Goal: Information Seeking & Learning: Learn about a topic

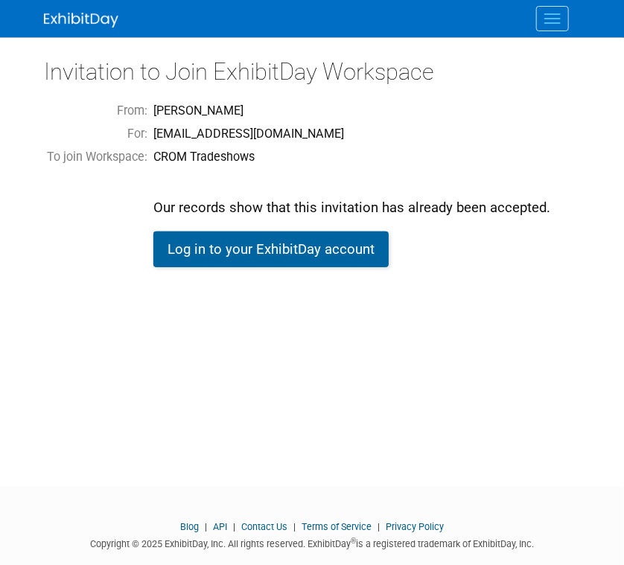
click at [347, 254] on link "Log in to your ExhibitDay account" at bounding box center [270, 250] width 235 height 36
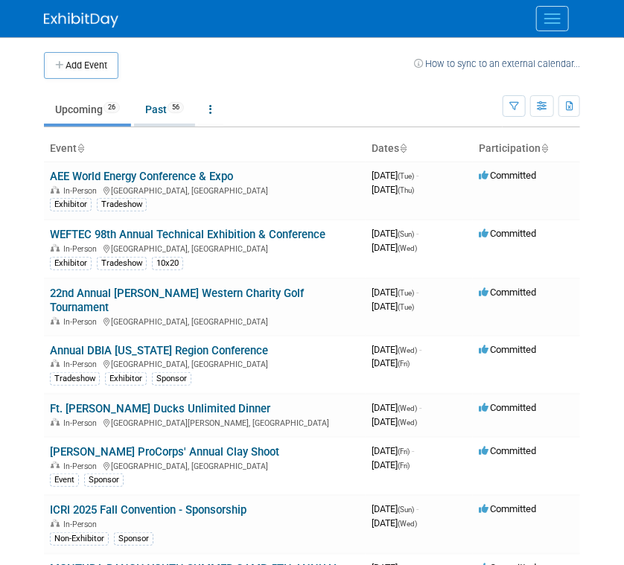
click at [163, 111] on link "Past 56" at bounding box center [164, 109] width 61 height 28
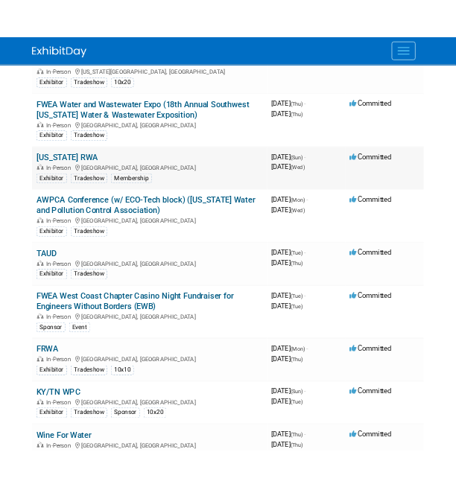
scroll to position [298, 0]
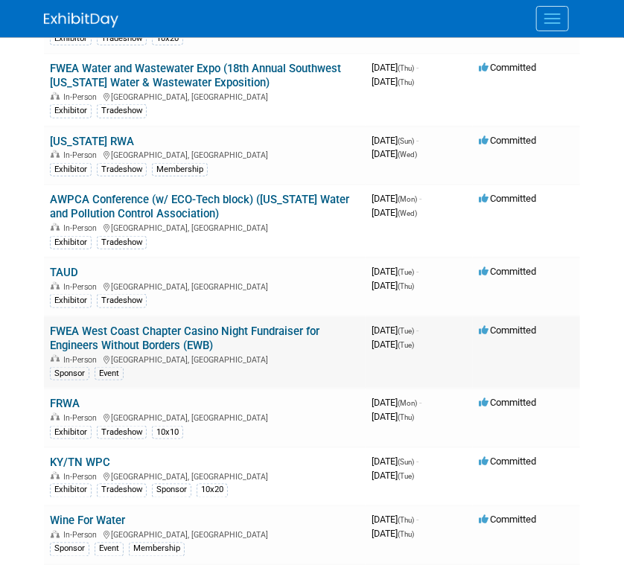
click at [159, 325] on link "FWEA West Coast Chapter Casino Night Fundraiser for Engineers Without Borders (…" at bounding box center [185, 339] width 270 height 28
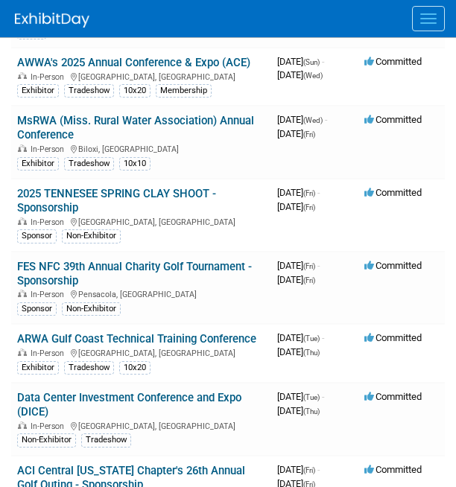
scroll to position [1117, 0]
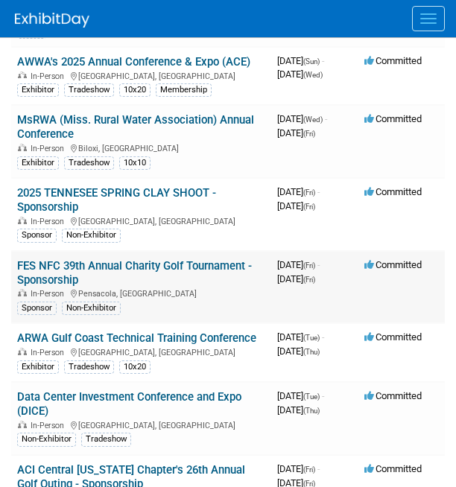
click at [127, 287] on link "FES NFC 39th Annual Charity Golf Tournament - Sponsorship" at bounding box center [134, 273] width 235 height 28
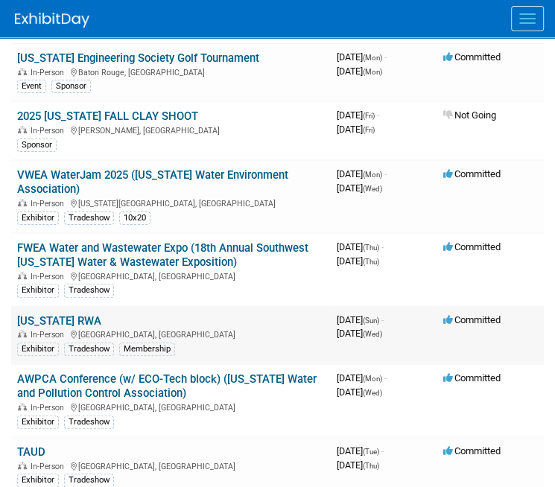
scroll to position [0, 0]
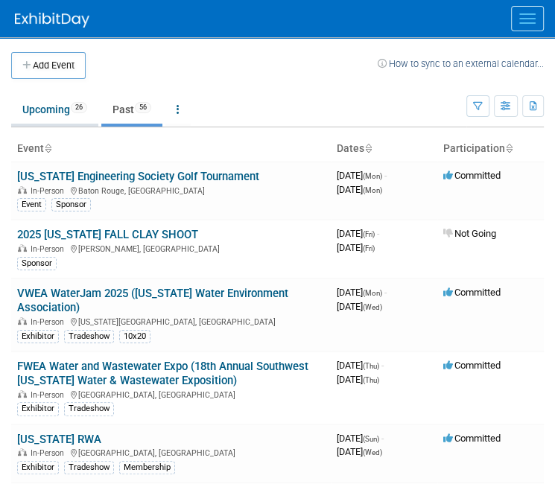
click at [54, 106] on link "Upcoming 26" at bounding box center [54, 109] width 87 height 28
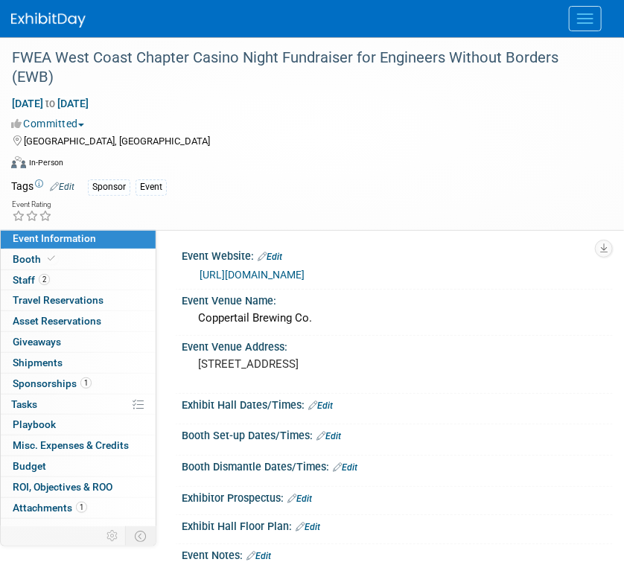
click at [143, 176] on div "Tags Edit Sponsor Event" at bounding box center [302, 187] width 583 height 22
click at [71, 267] on link "Booth" at bounding box center [78, 259] width 155 height 20
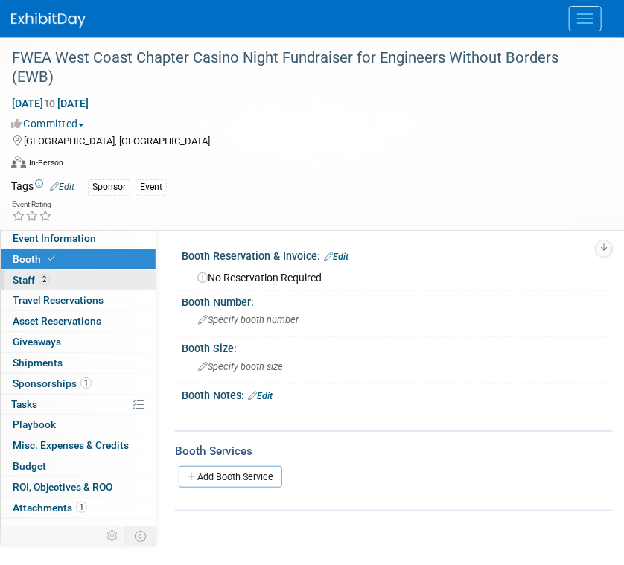
click at [68, 279] on link "2 Staff 2" at bounding box center [78, 280] width 155 height 20
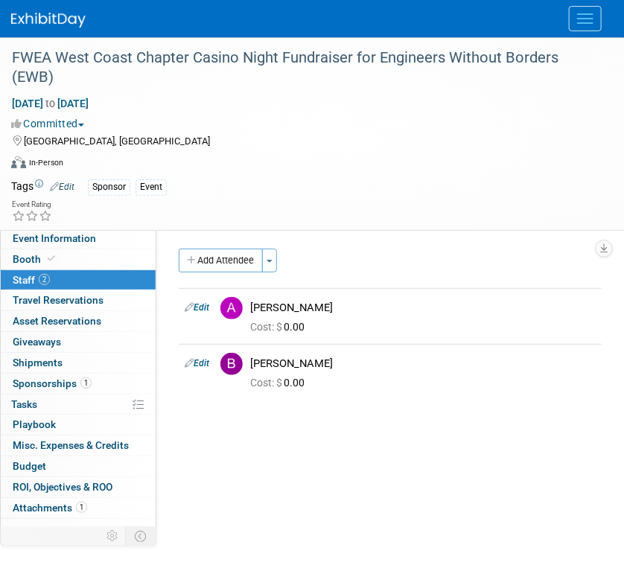
click at [280, 436] on div "Event Website: Edit https://www.ewb-fl.org/donate Event Venue Name: Coppertail …" at bounding box center [384, 383] width 456 height 309
click at [74, 237] on span "Event Information" at bounding box center [54, 238] width 83 height 12
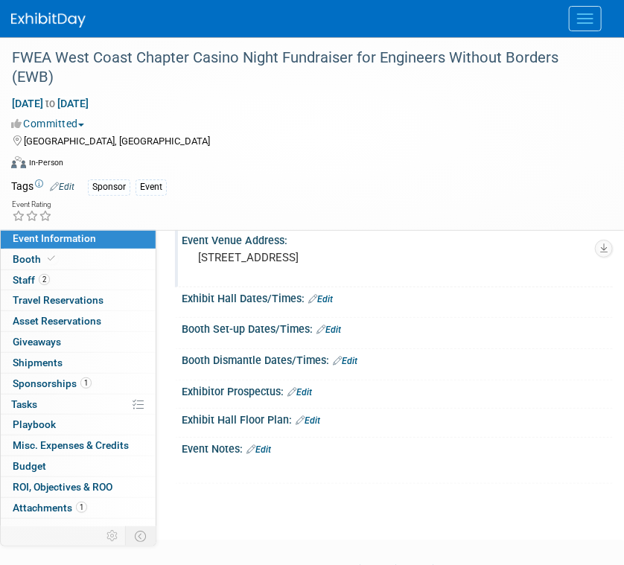
scroll to position [183, 0]
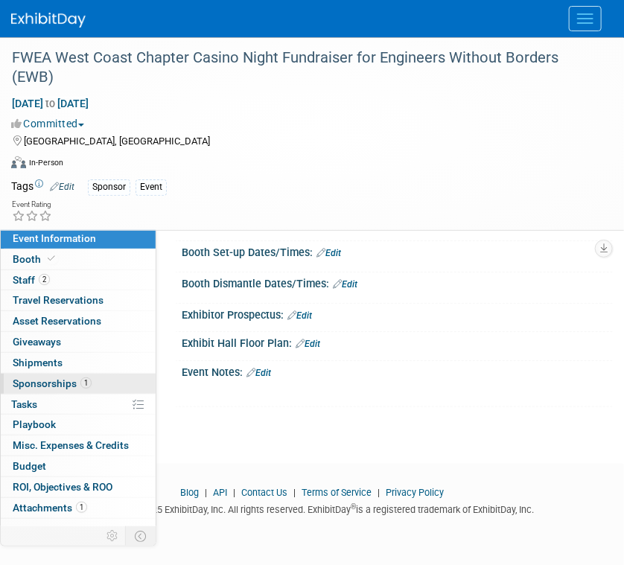
click at [63, 383] on span "Sponsorships 1" at bounding box center [52, 383] width 79 height 12
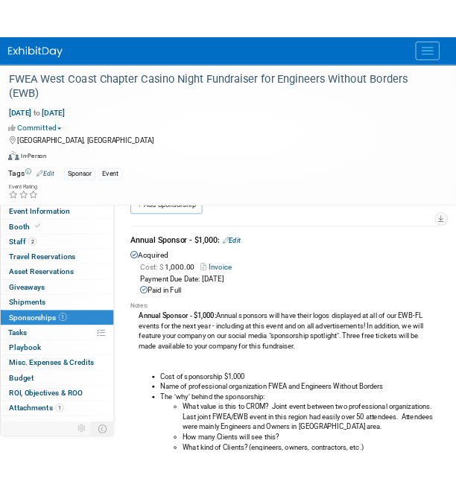
scroll to position [0, 0]
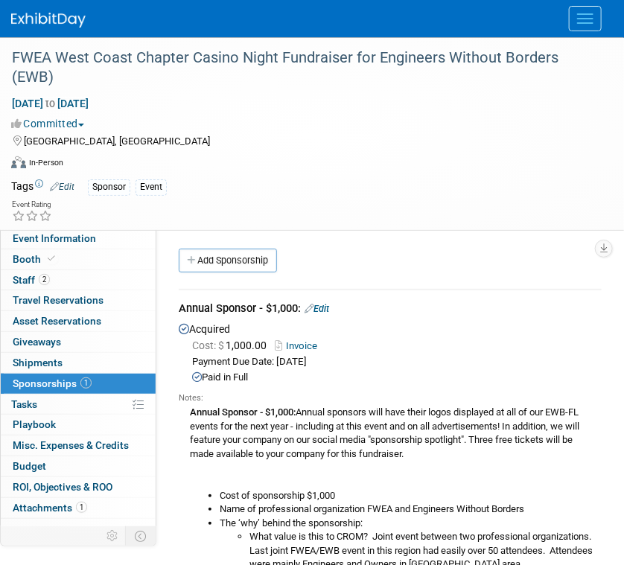
click at [295, 429] on div "Annual Sponsor - $1,000: Annual sponsors will have their logos displayed at all…" at bounding box center [390, 543] width 423 height 278
click at [468, 453] on div "Annual Sponsor - $1,000: Annual sponsors will have their logos displayed at all…" at bounding box center [390, 543] width 423 height 278
click at [293, 196] on div "Tags Edit Sponsor Event" at bounding box center [302, 187] width 583 height 22
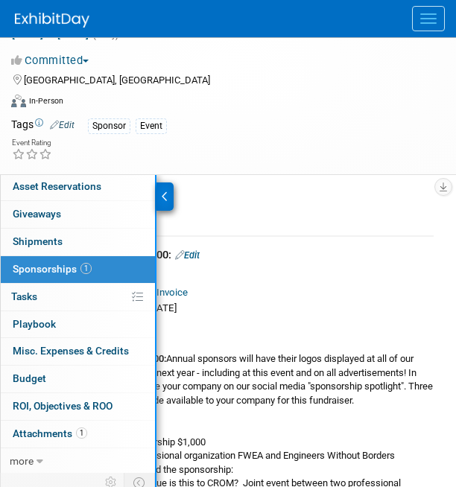
scroll to position [223, 0]
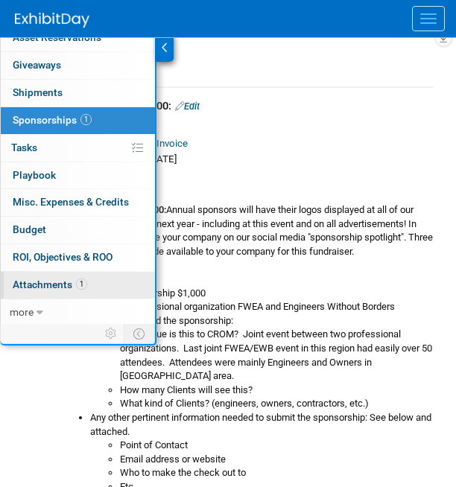
click at [78, 278] on span "1" at bounding box center [81, 283] width 11 height 11
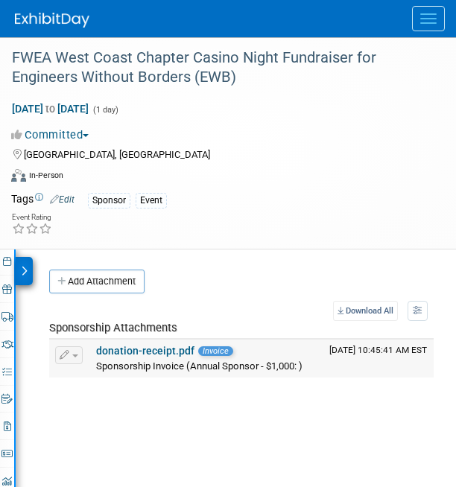
click at [120, 347] on link "donation-receipt.pdf" at bounding box center [145, 351] width 98 height 12
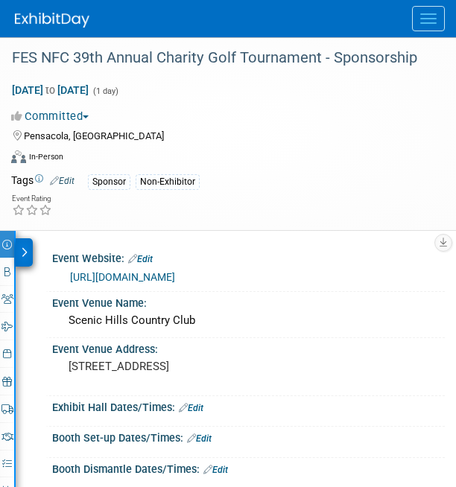
click at [132, 173] on td "Sponsor Non-Exhibitor" at bounding box center [249, 181] width 351 height 17
click at [20, 252] on div at bounding box center [24, 252] width 17 height 28
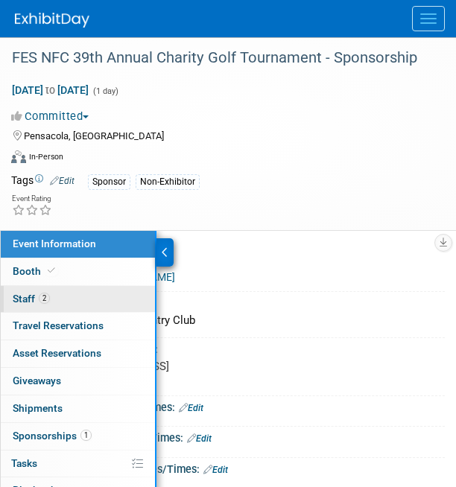
click at [22, 290] on link "2 Staff 2" at bounding box center [78, 299] width 154 height 27
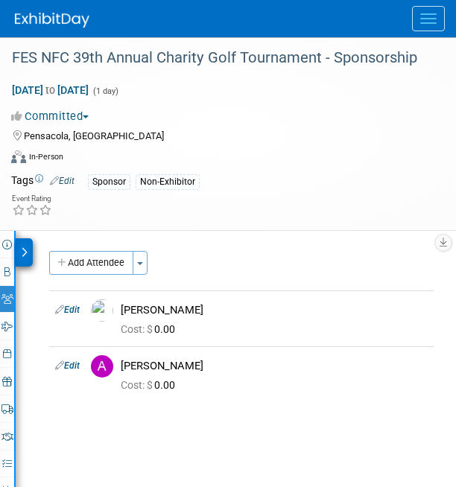
click at [24, 248] on icon at bounding box center [24, 252] width 7 height 10
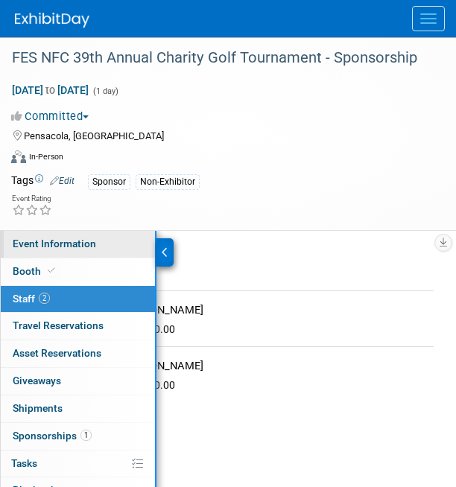
click at [30, 239] on span "Event Information" at bounding box center [54, 243] width 83 height 12
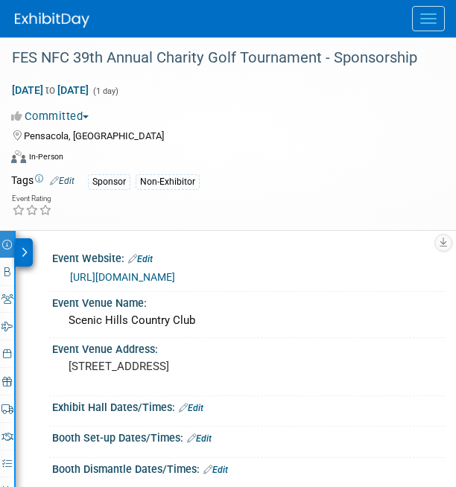
click at [22, 245] on div at bounding box center [24, 252] width 17 height 28
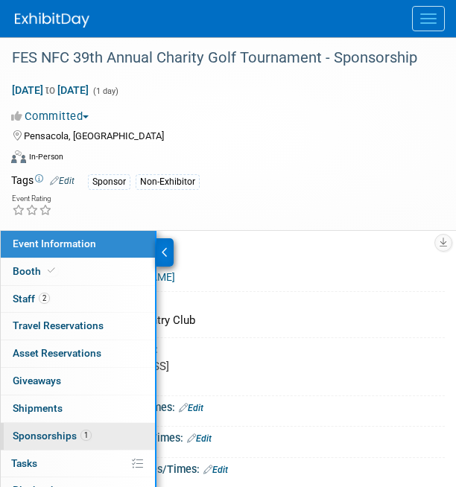
click at [56, 432] on span "Sponsorships 1" at bounding box center [52, 436] width 79 height 12
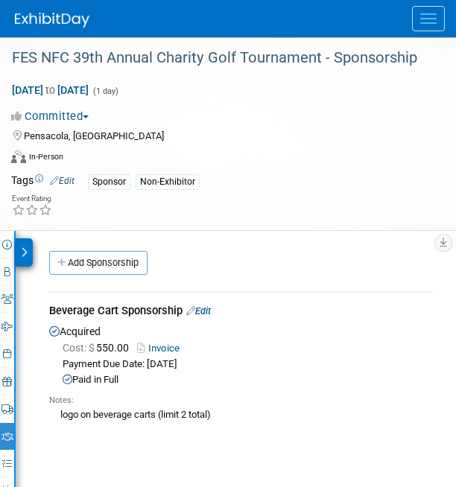
click at [21, 250] on icon at bounding box center [24, 252] width 7 height 10
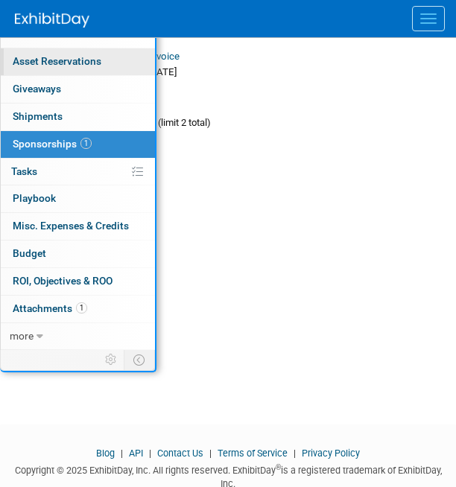
scroll to position [298, 0]
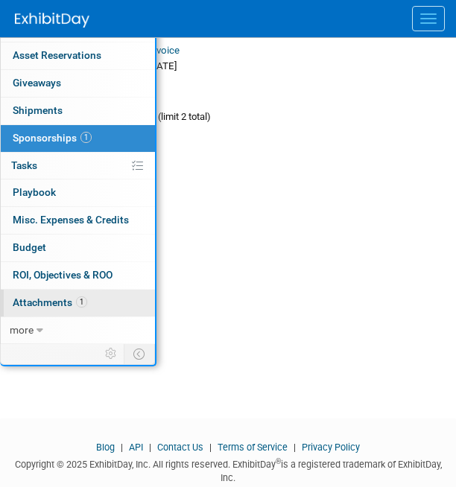
click at [32, 299] on span "Attachments 1" at bounding box center [50, 302] width 74 height 12
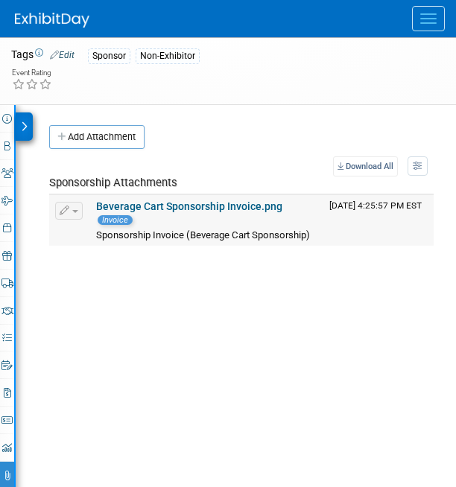
scroll to position [149, 0]
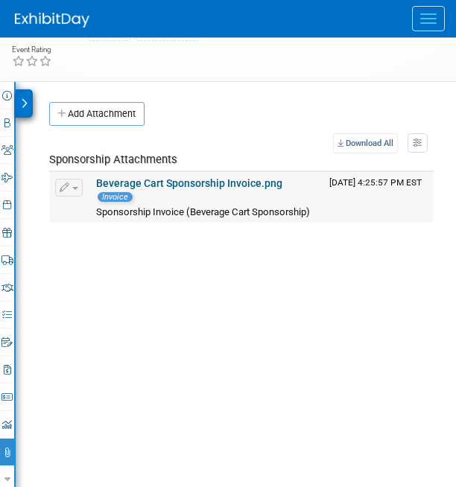
click at [146, 179] on link "Beverage Cart Sponsorship Invoice.png" at bounding box center [189, 183] width 186 height 12
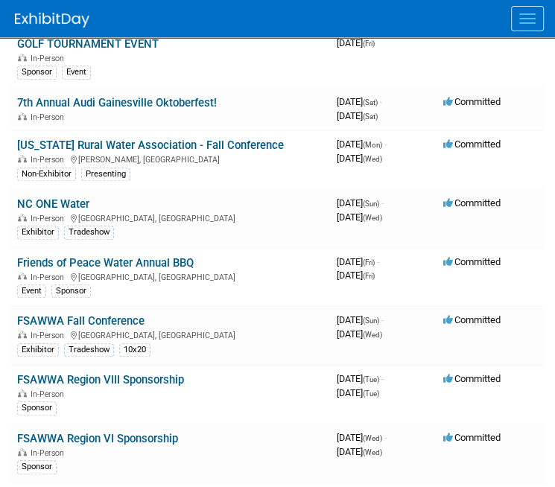
scroll to position [576, 0]
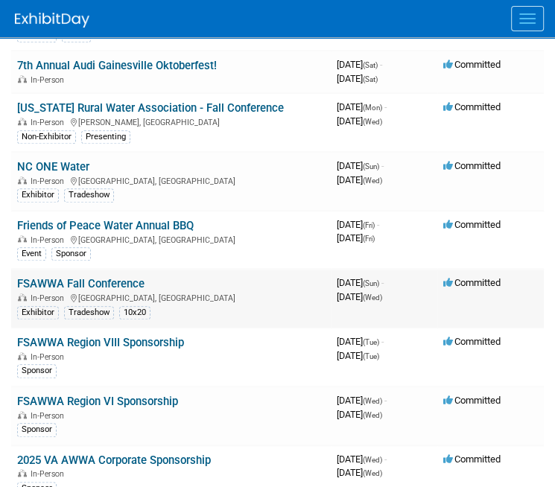
click at [121, 277] on link "FSAWWA Fall Conference" at bounding box center [80, 283] width 127 height 13
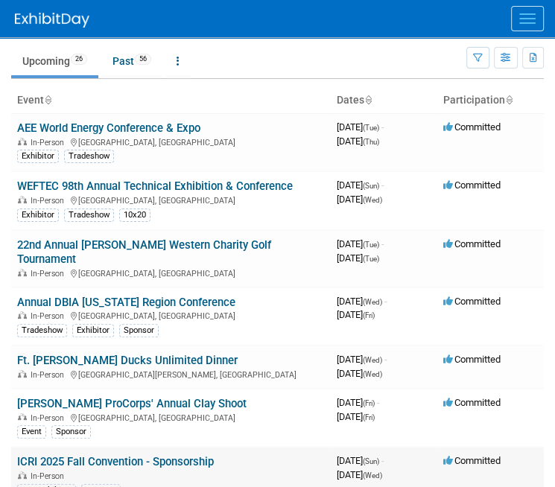
scroll to position [0, 0]
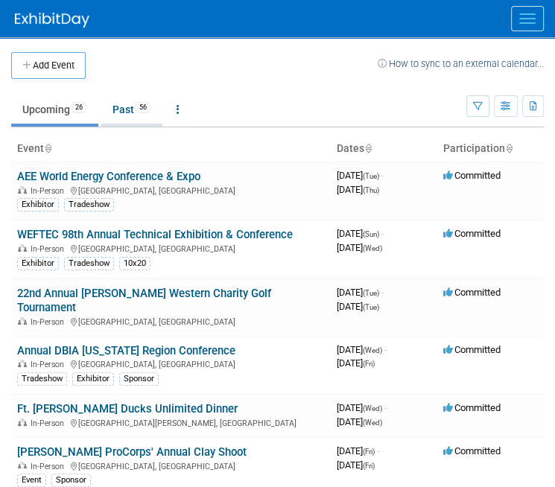
click at [130, 109] on link "Past 56" at bounding box center [131, 109] width 61 height 28
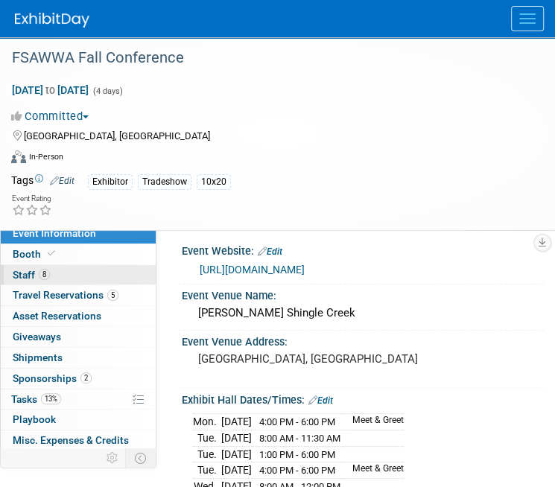
click at [43, 272] on span "8" at bounding box center [44, 274] width 11 height 11
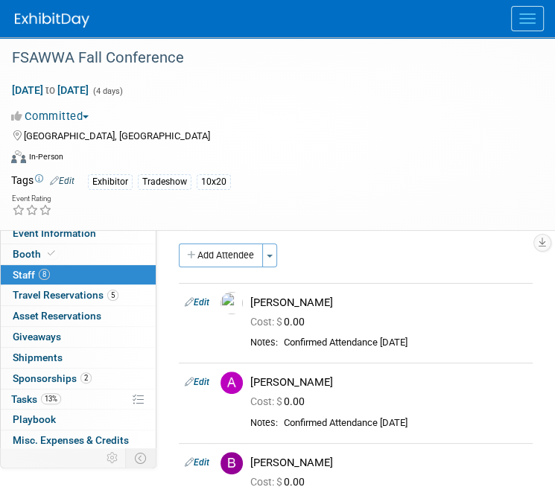
click at [176, 401] on div "Event Website: Edit [URL][DOMAIN_NAME] Event Venue Name: [PERSON_NAME] Shingle …" at bounding box center [349, 377] width 387 height 309
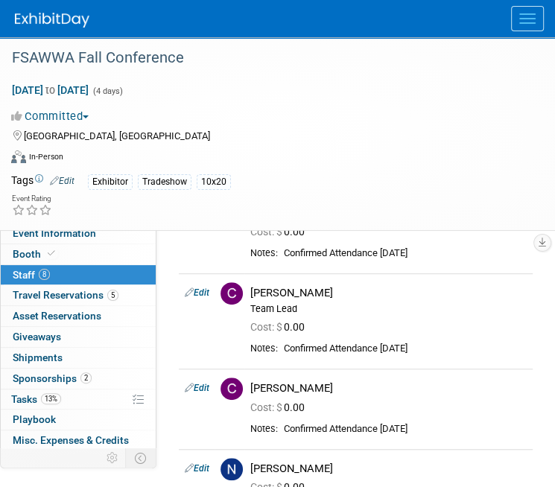
scroll to position [298, 0]
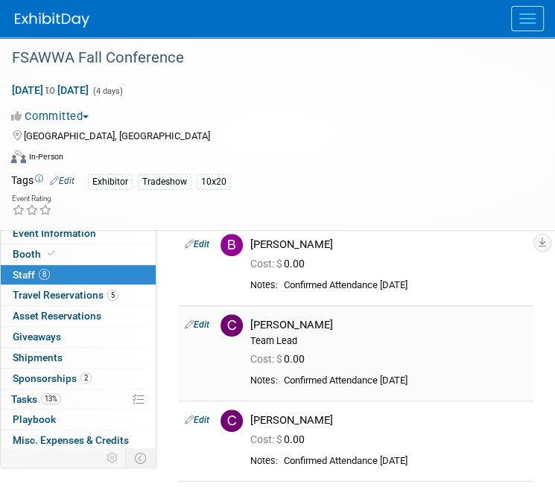
click at [277, 363] on span "Cost: $" at bounding box center [267, 359] width 34 height 12
click at [260, 413] on div "[PERSON_NAME]" at bounding box center [388, 420] width 276 height 14
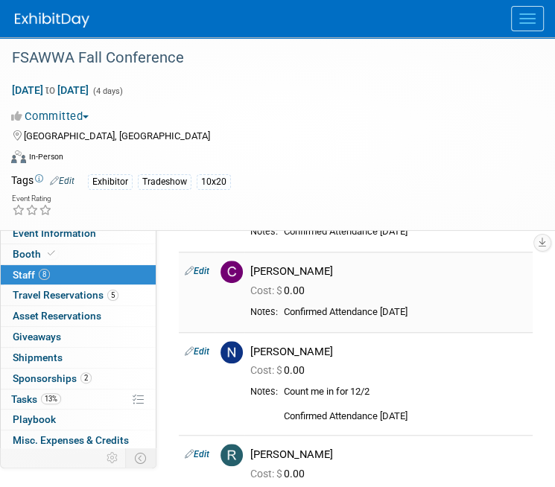
scroll to position [521, 0]
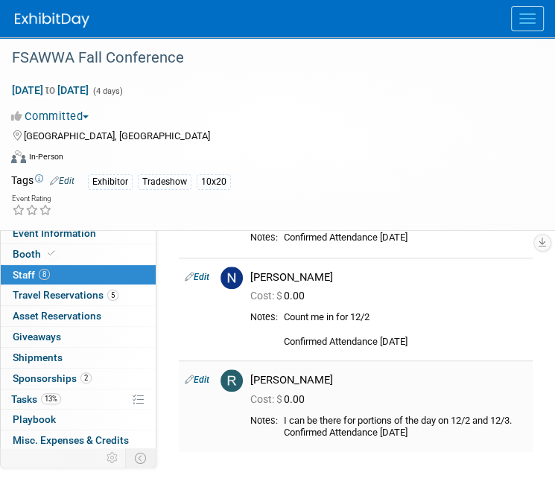
click at [250, 398] on div "Cost: $ 0.00" at bounding box center [388, 396] width 299 height 19
click at [253, 196] on div "Event Rating" at bounding box center [268, 206] width 536 height 26
click at [66, 372] on span "Sponsorships 2" at bounding box center [52, 378] width 79 height 12
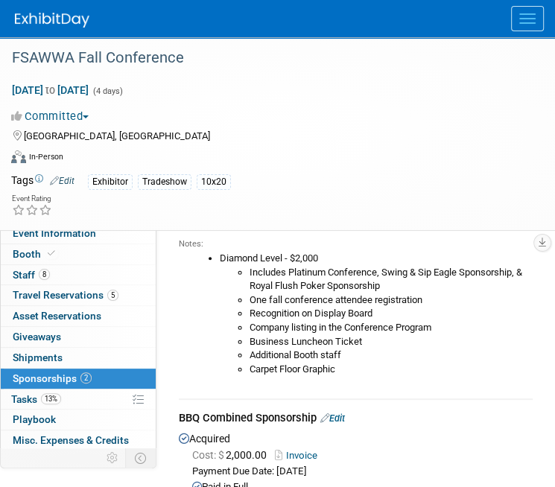
scroll to position [0, 0]
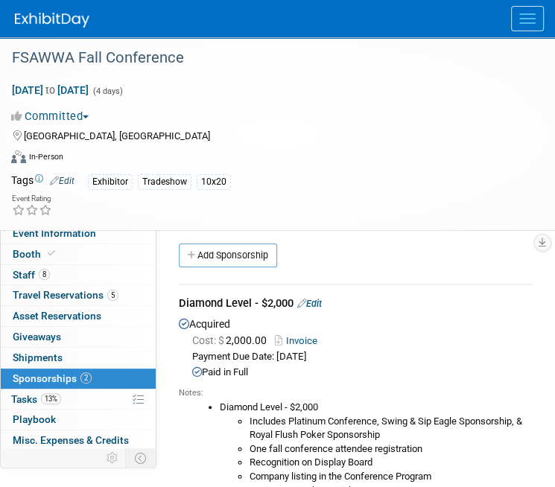
click at [262, 447] on li "One fall conference attendee registration" at bounding box center [390, 449] width 283 height 14
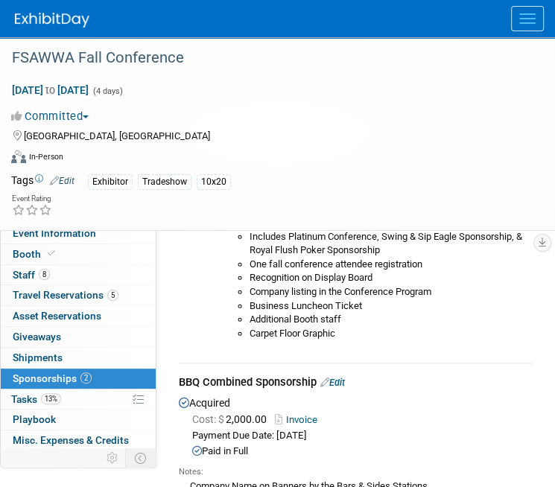
scroll to position [223, 0]
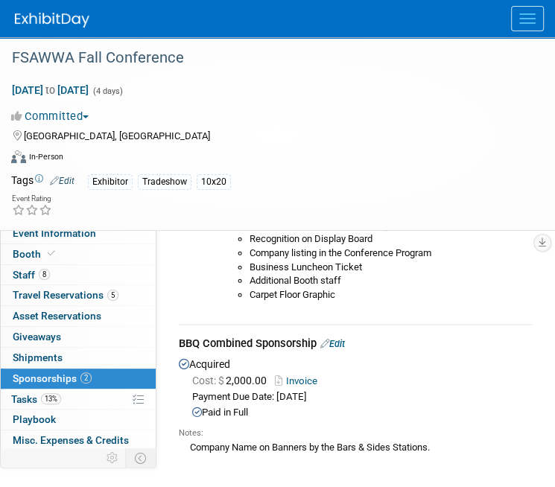
click at [270, 384] on span "Cost: $ 2,000.00" at bounding box center [232, 380] width 80 height 12
click at [236, 322] on td "Diamond Level - $2,000 Edit Acquired Cost: $ 2,000.00 Invoice Payment Due Date:…" at bounding box center [356, 192] width 354 height 263
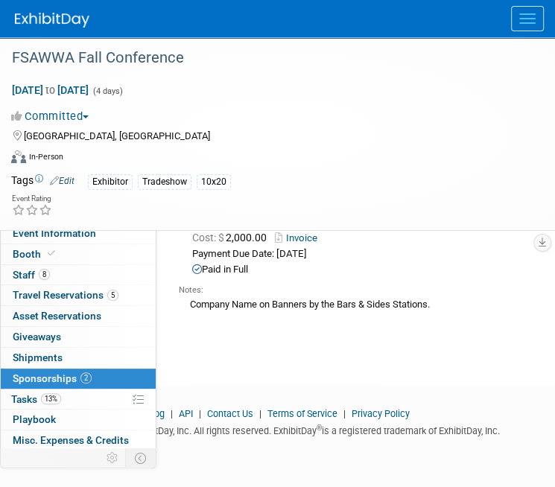
scroll to position [217, 0]
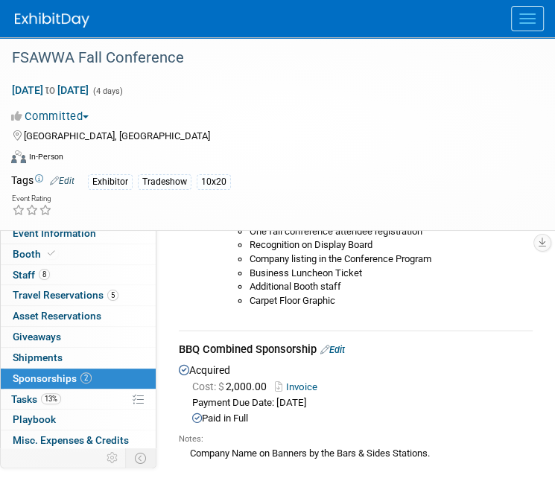
click at [280, 315] on div "Notes: Diamond Level - $2,000 Includes Platinum Conference, Swing & Sip Eagle S…" at bounding box center [356, 240] width 354 height 157
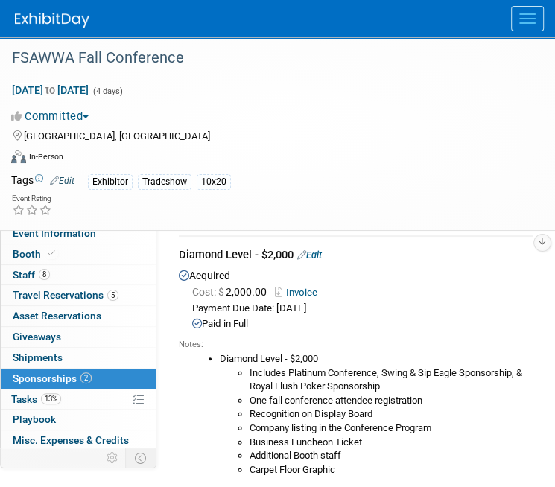
scroll to position [74, 0]
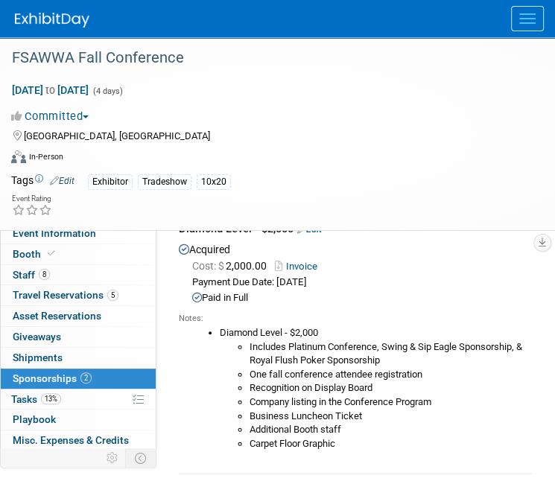
click at [222, 315] on div "Notes:" at bounding box center [356, 319] width 354 height 12
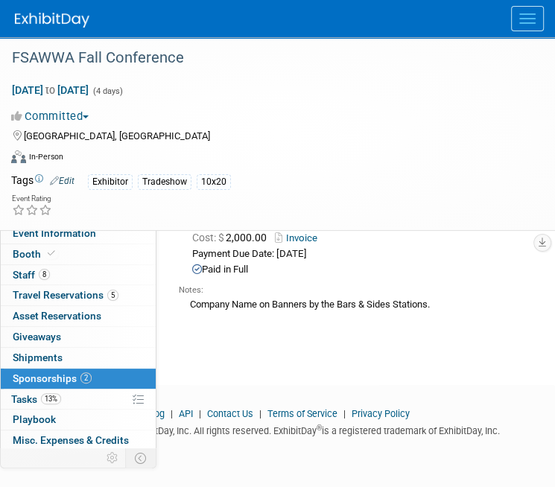
scroll to position [366, 0]
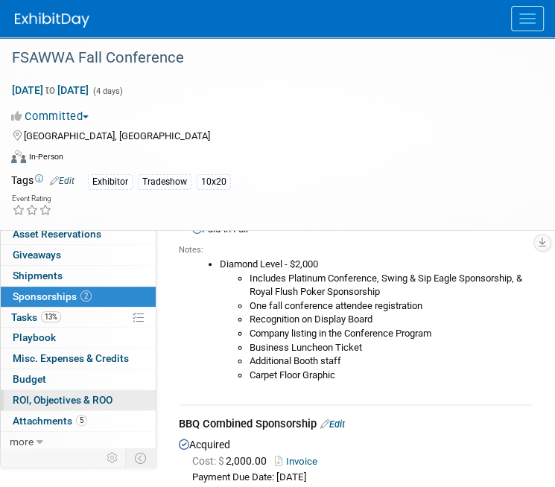
scroll to position [83, 0]
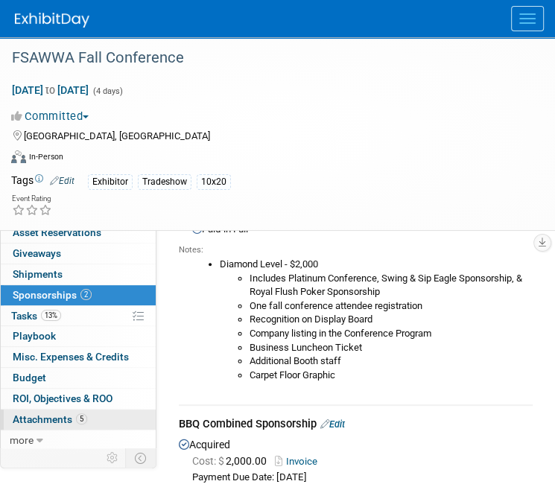
click at [71, 421] on span "Attachments 5" at bounding box center [50, 419] width 74 height 12
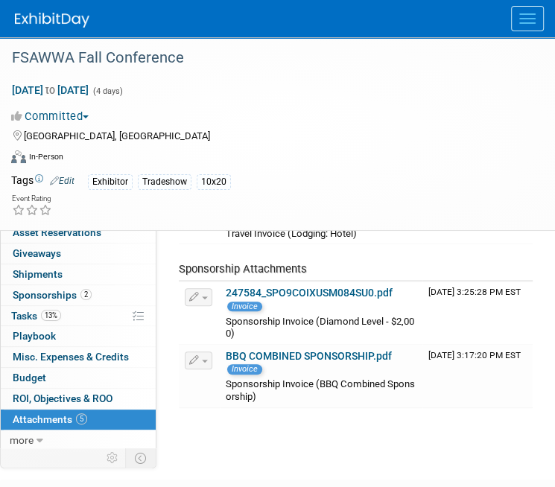
scroll to position [298, 0]
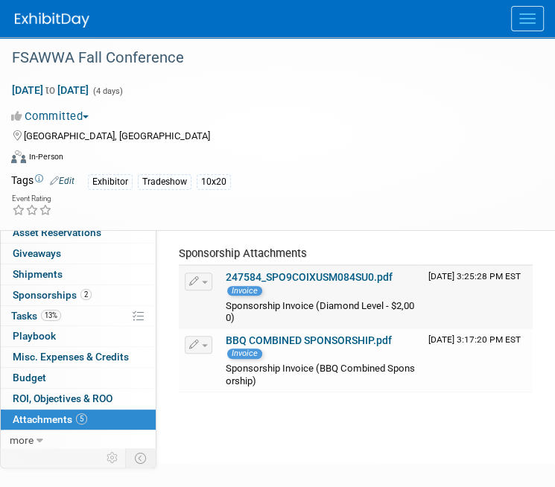
click at [328, 271] on link "247584_SPO9COIXUSM084SU0.pdf" at bounding box center [309, 277] width 167 height 12
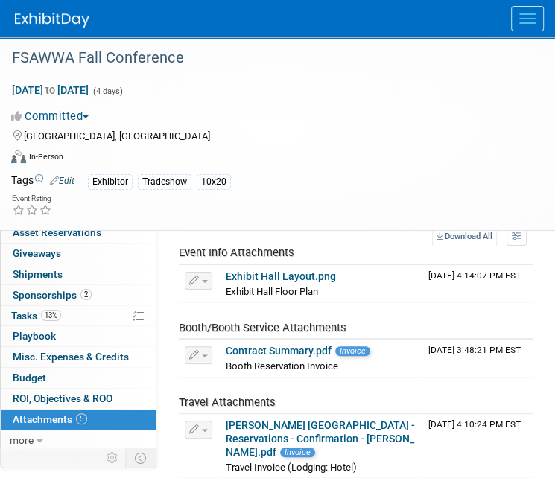
scroll to position [74, 0]
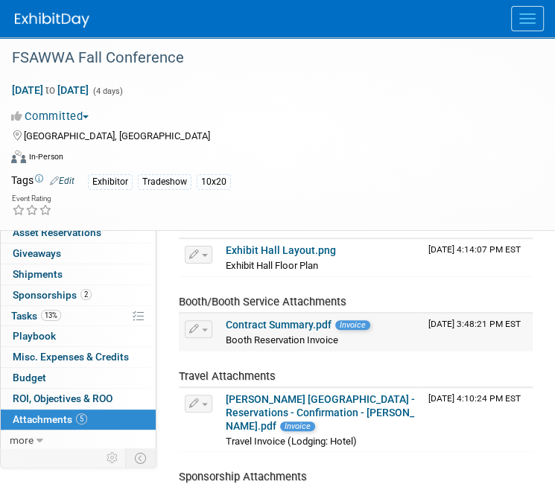
click at [280, 320] on link "Contract Summary.pdf" at bounding box center [279, 325] width 106 height 12
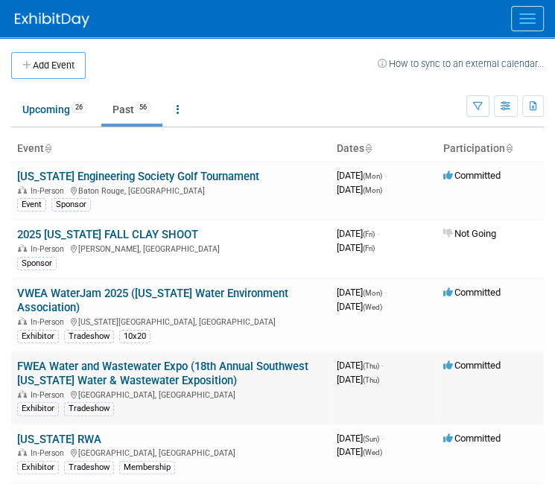
click at [128, 366] on link "FWEA Water and Wastewater Expo (18th Annual Southwest [US_STATE] Water & Wastew…" at bounding box center [162, 374] width 291 height 28
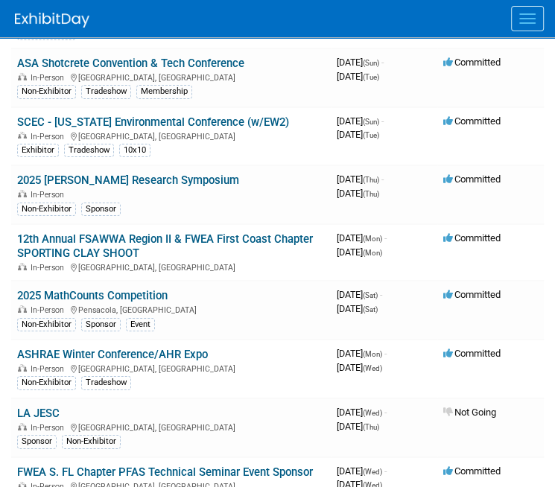
scroll to position [2531, 0]
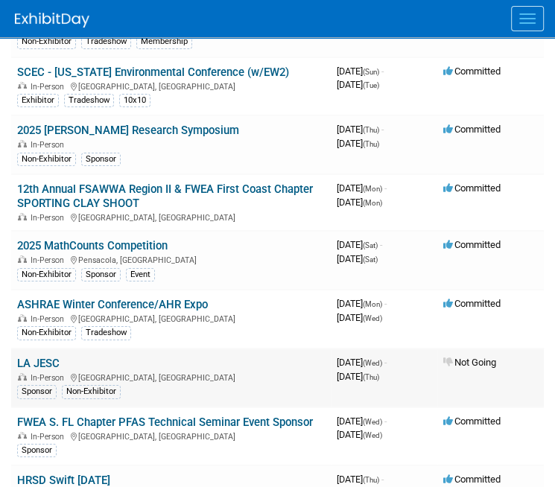
click at [41, 357] on td "LA JESC In-Person [GEOGRAPHIC_DATA], [GEOGRAPHIC_DATA] Sponsor Non-Exhibitor" at bounding box center [170, 377] width 319 height 59
click at [41, 360] on link "LA JESC" at bounding box center [38, 363] width 42 height 13
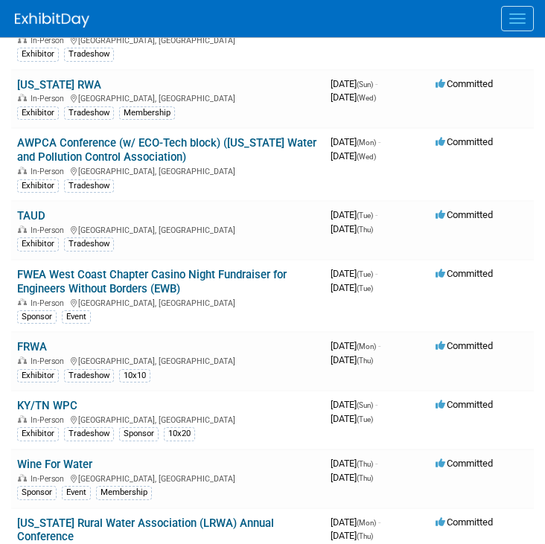
scroll to position [0, 0]
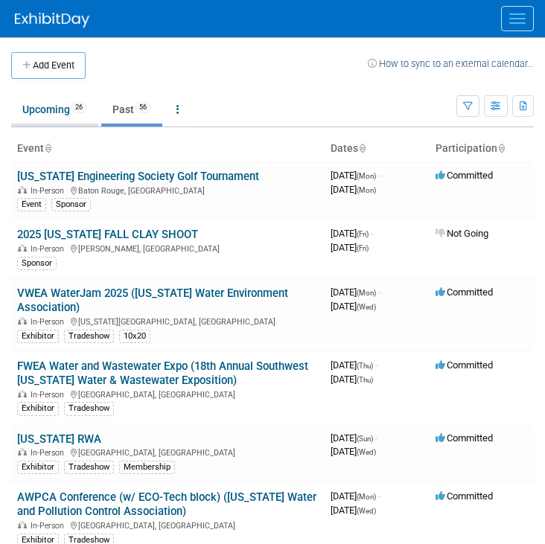
click at [77, 106] on span "26" at bounding box center [79, 107] width 16 height 11
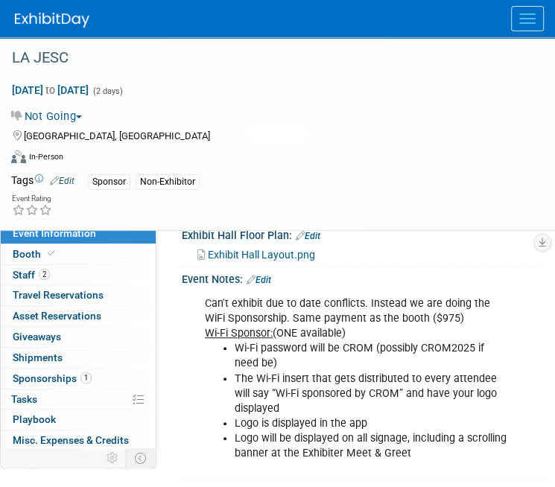
scroll to position [360, 0]
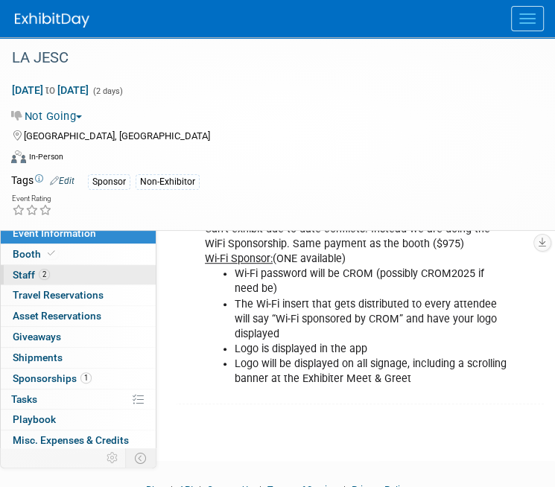
click at [57, 279] on link "2 Staff 2" at bounding box center [78, 275] width 155 height 20
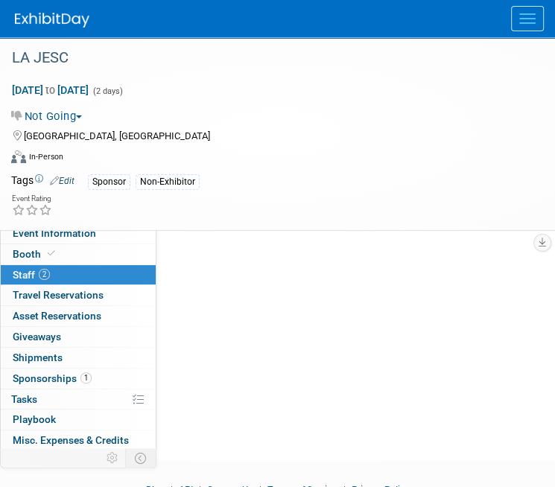
scroll to position [0, 0]
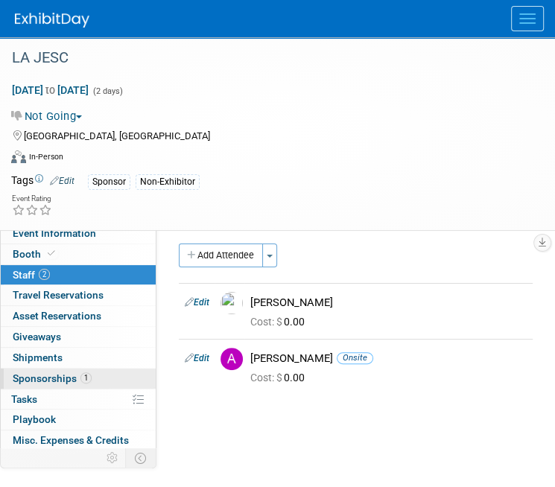
click at [54, 373] on span "Sponsorships 1" at bounding box center [52, 378] width 79 height 12
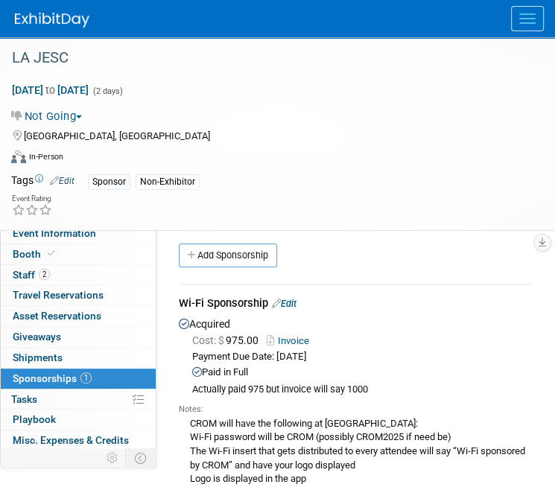
click at [334, 413] on div "Notes:" at bounding box center [356, 410] width 354 height 12
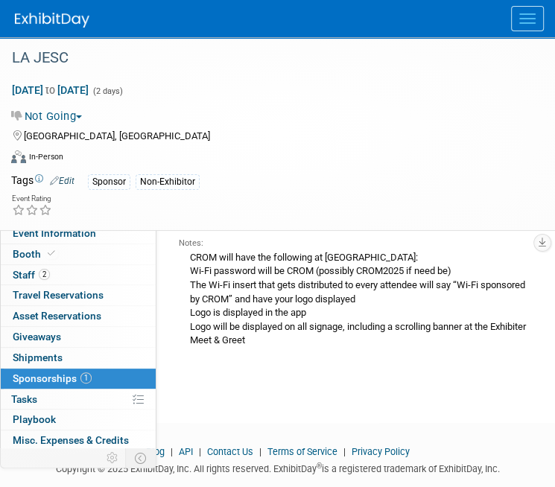
scroll to position [131, 0]
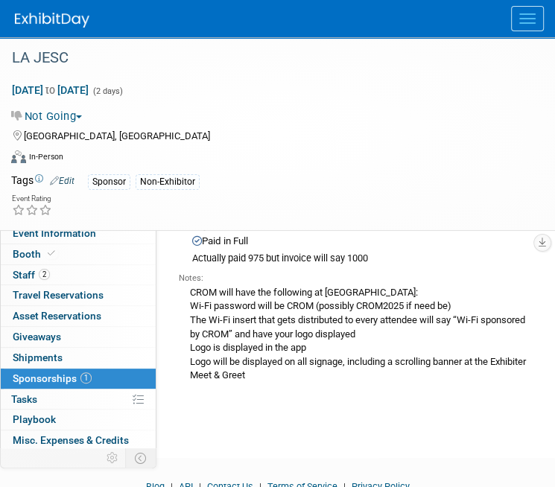
click at [414, 406] on div "LA JESC Feb 5, 2025 to Feb 6, 2025 (2 days) Feb 5, 2025 to Feb 6, 2025 Not Goin…" at bounding box center [277, 168] width 555 height 525
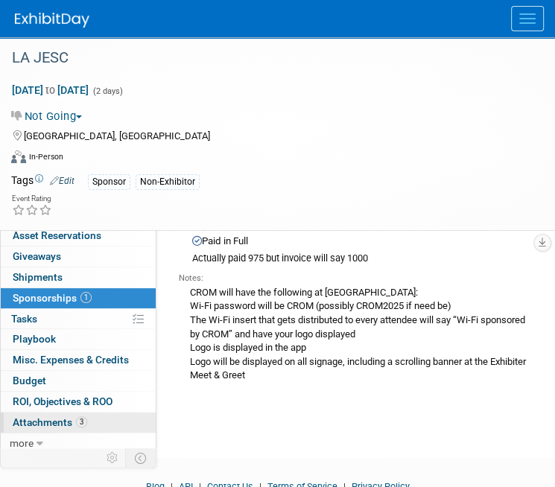
scroll to position [83, 0]
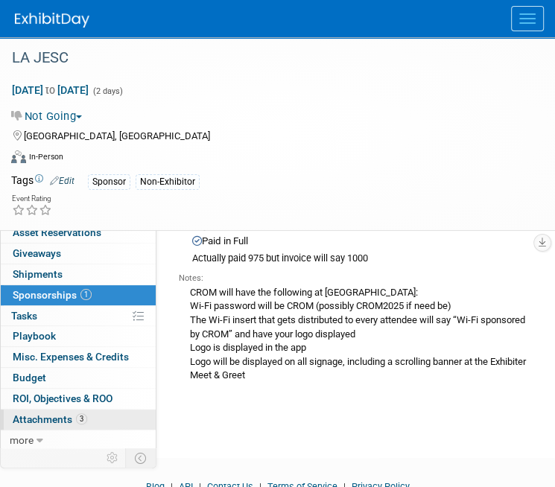
click at [74, 413] on span "Attachments 3" at bounding box center [50, 419] width 74 height 12
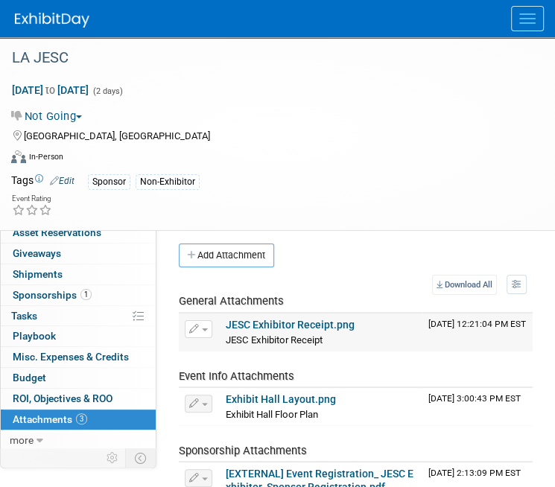
click at [299, 322] on link "JESC Exhibitor Receipt.png" at bounding box center [290, 325] width 129 height 12
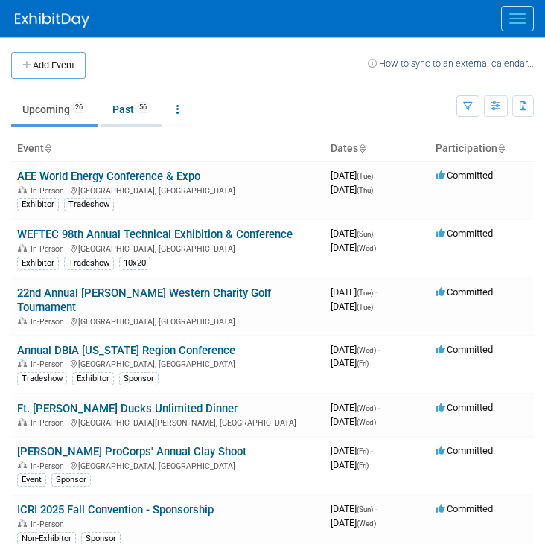
click at [125, 109] on link "Past 56" at bounding box center [131, 109] width 61 height 28
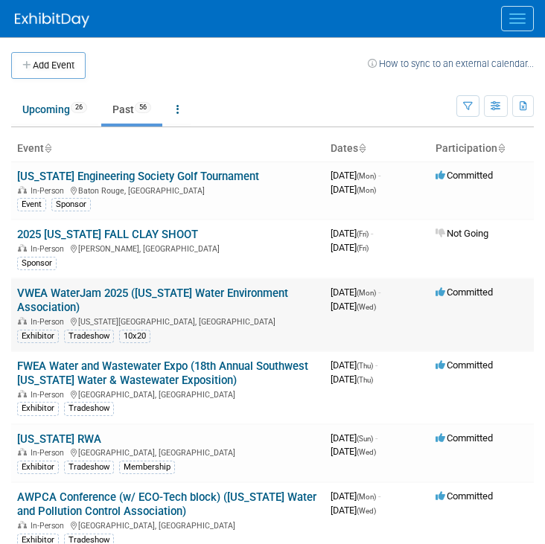
click at [98, 288] on link "VWEA WaterJam 2025 ([US_STATE] Water Environment Association)" at bounding box center [152, 301] width 271 height 28
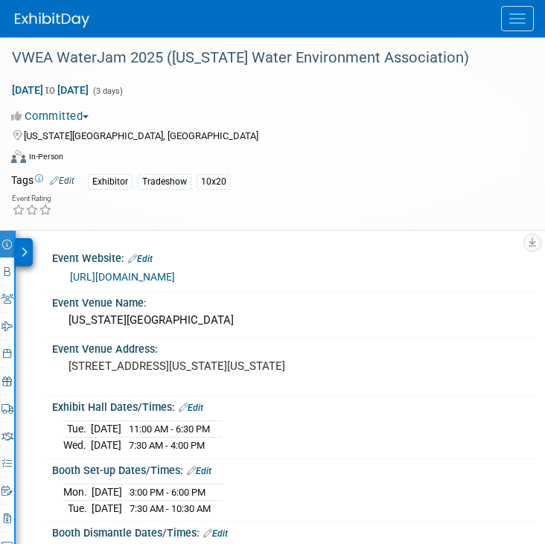
click at [28, 246] on div at bounding box center [24, 252] width 17 height 28
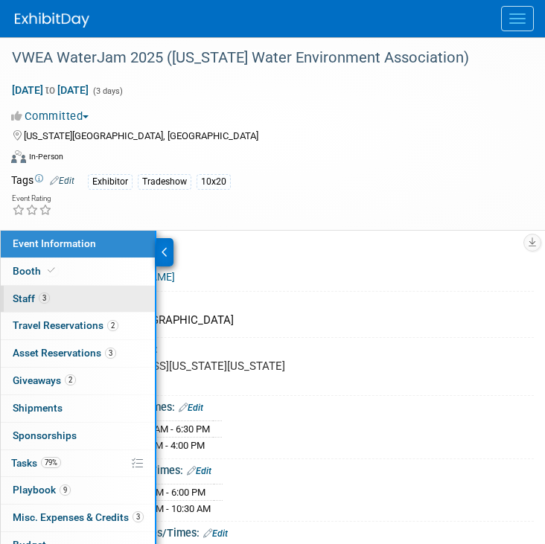
click at [32, 293] on span "Staff 3" at bounding box center [31, 299] width 37 height 12
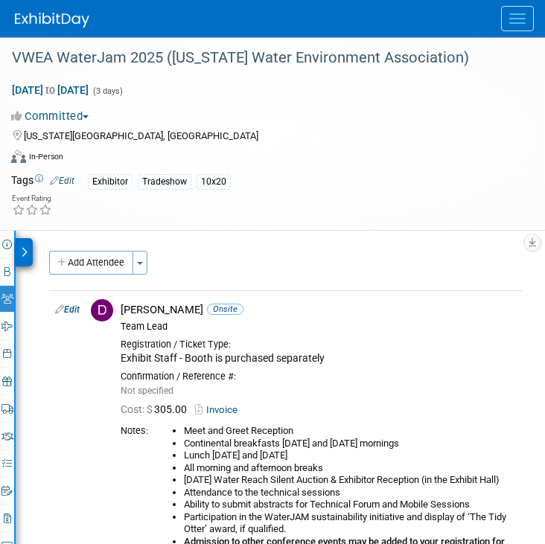
click at [27, 247] on icon at bounding box center [24, 252] width 7 height 10
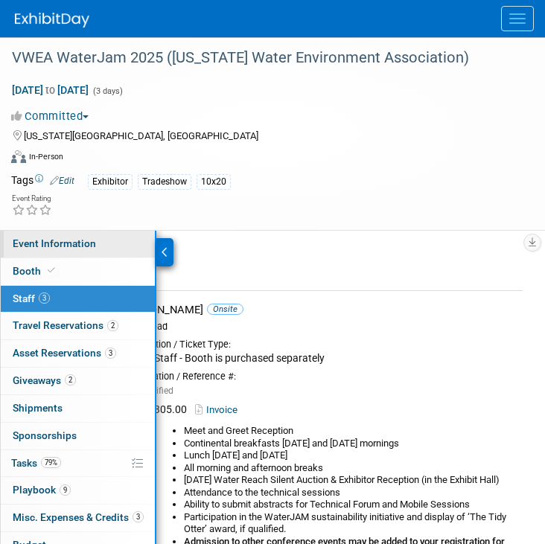
click at [35, 245] on span "Event Information" at bounding box center [54, 243] width 83 height 12
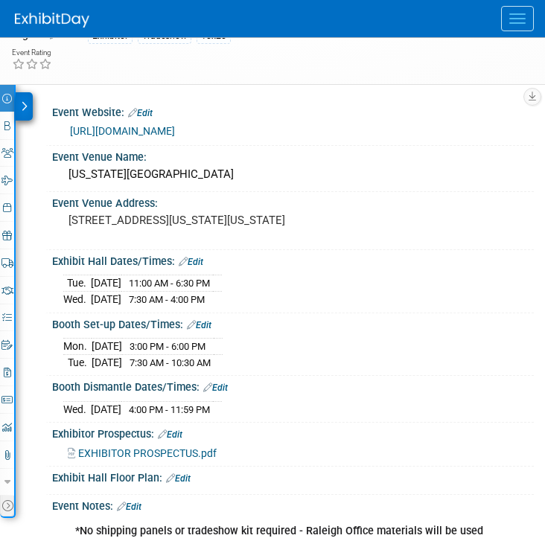
scroll to position [133, 0]
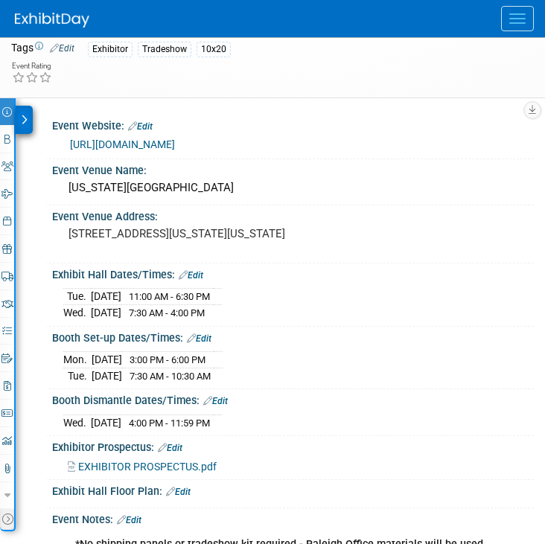
click at [23, 115] on icon at bounding box center [24, 120] width 7 height 10
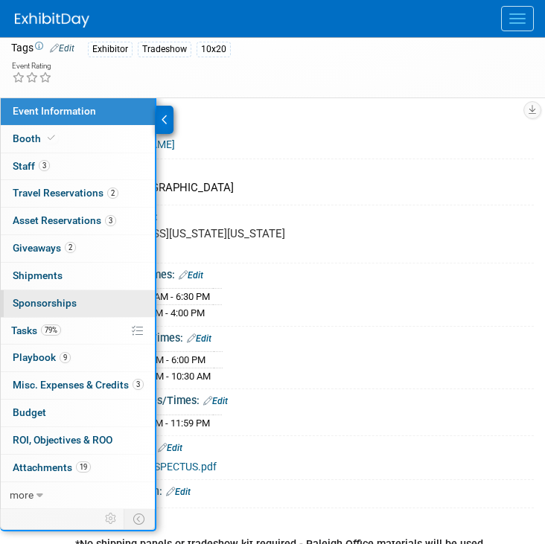
click at [42, 297] on span "Sponsorships 0" at bounding box center [45, 303] width 64 height 12
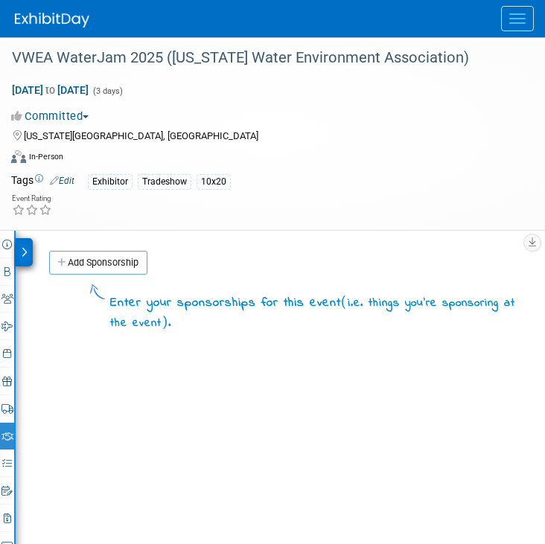
click at [22, 247] on icon at bounding box center [24, 252] width 7 height 10
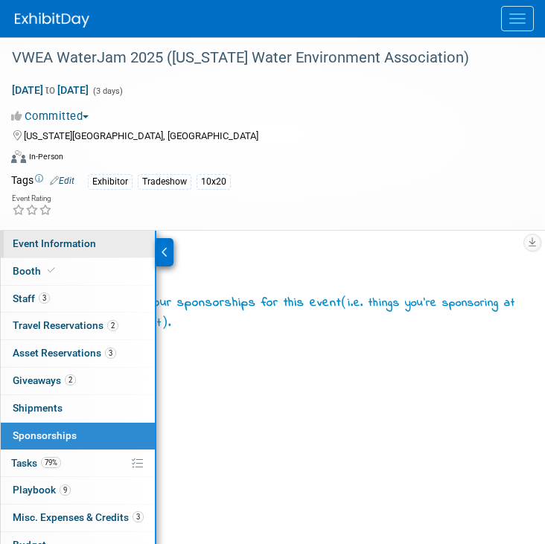
click at [29, 245] on span "Event Information" at bounding box center [54, 243] width 83 height 12
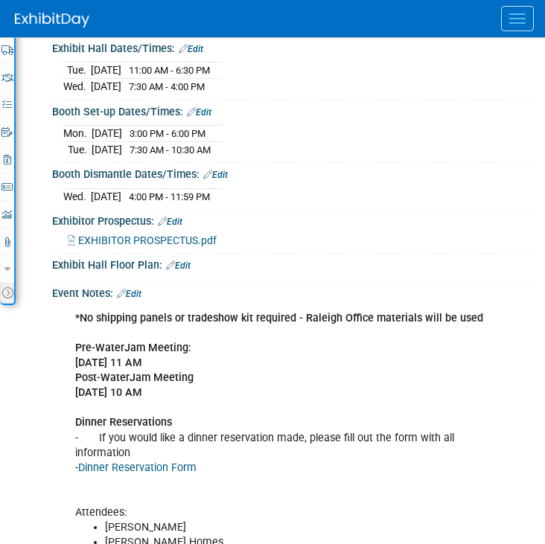
scroll to position [372, 0]
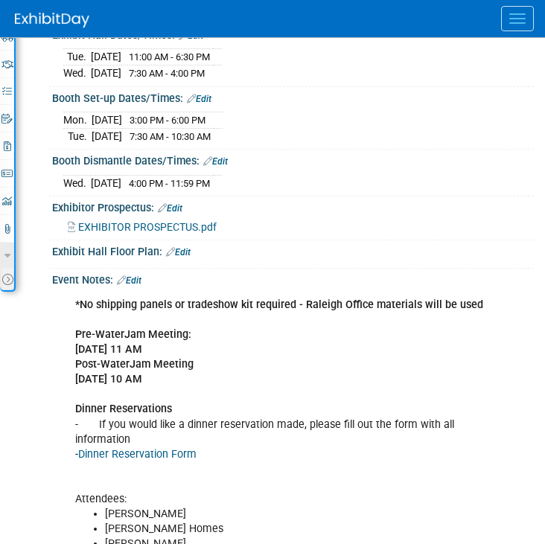
click at [9, 243] on link "more" at bounding box center [7, 256] width 14 height 27
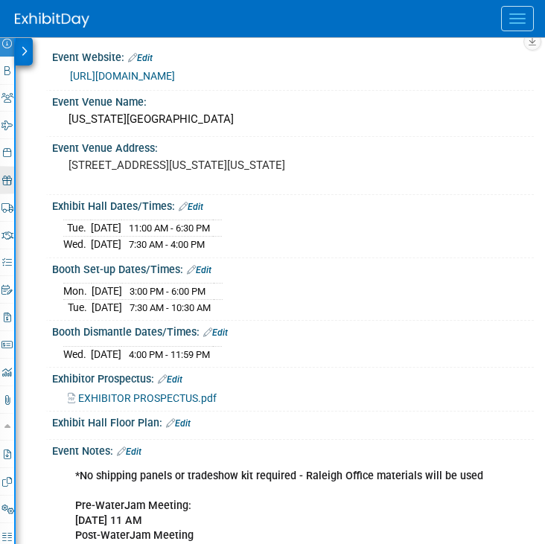
scroll to position [149, 0]
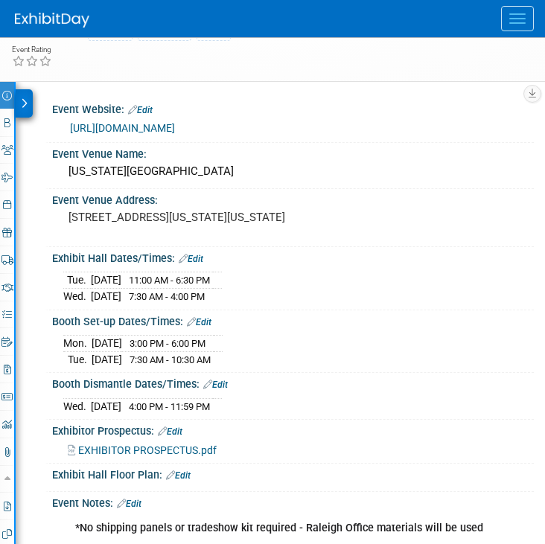
click at [26, 105] on icon at bounding box center [24, 103] width 7 height 10
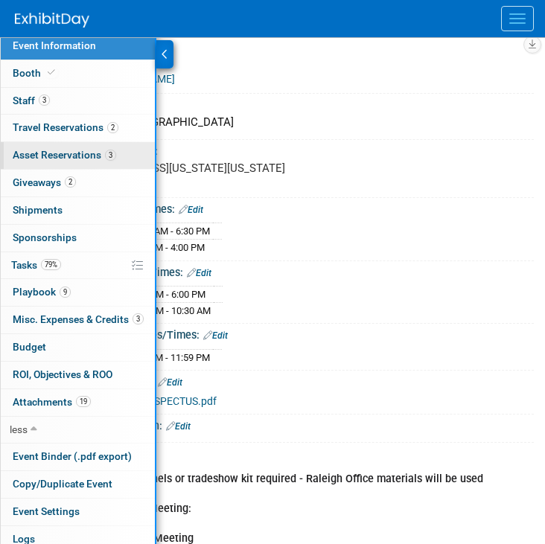
scroll to position [223, 0]
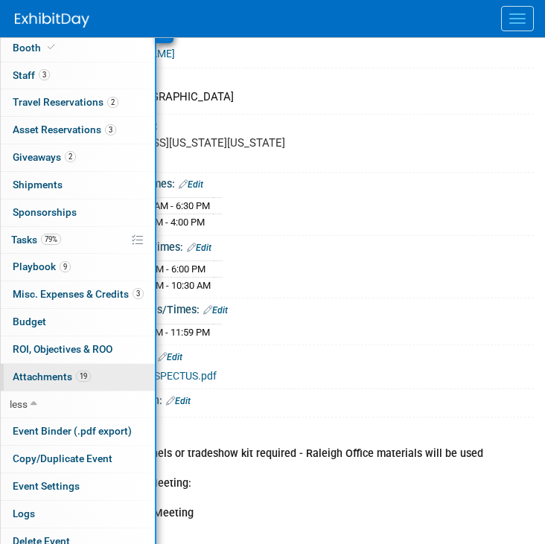
click at [36, 374] on span "Attachments 19" at bounding box center [52, 377] width 78 height 12
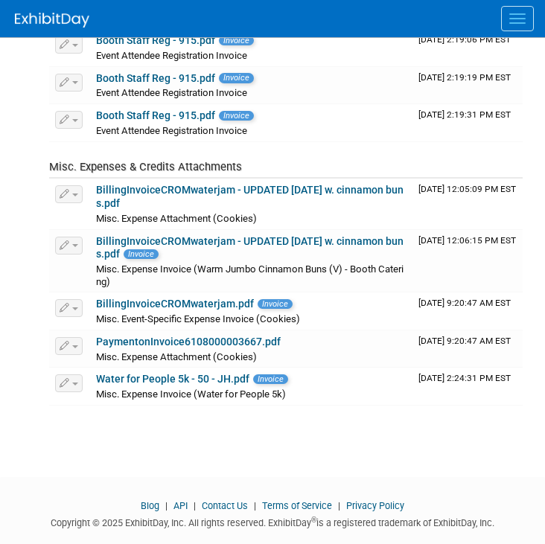
scroll to position [819, 0]
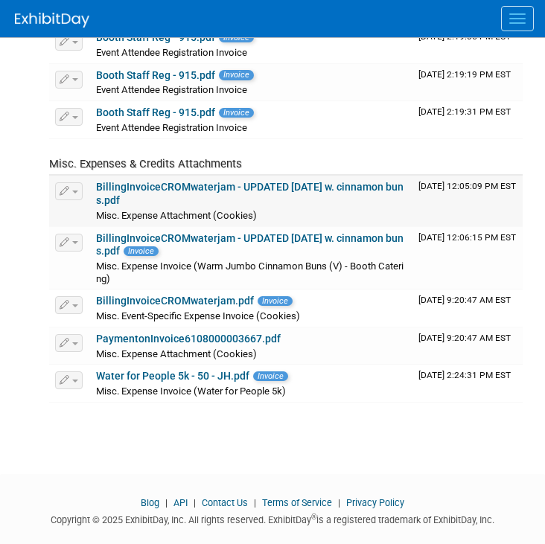
click at [255, 181] on link "BillingInvoiceCROMwaterjam - UPDATED 8.27.25 w. cinnamon buns.pdf" at bounding box center [249, 193] width 307 height 25
click at [238, 232] on link "BillingInvoiceCROMwaterjam - UPDATED 8.27.25 w. cinnamon buns.pdf" at bounding box center [249, 244] width 307 height 25
click at [216, 295] on link "BillingInvoiceCROMwaterjam.pdf" at bounding box center [175, 301] width 158 height 12
click at [211, 333] on link "PaymentonInvoice6108000003667.pdf" at bounding box center [188, 339] width 185 height 12
click at [202, 371] on link "Water for People 5k - 50 - JH.pdf" at bounding box center [172, 376] width 153 height 12
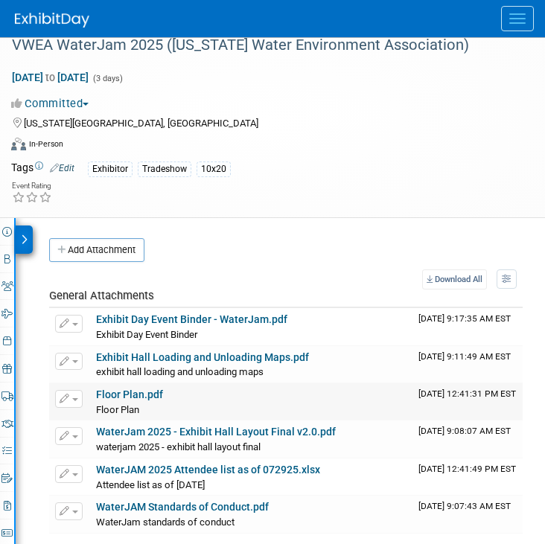
scroll to position [0, 0]
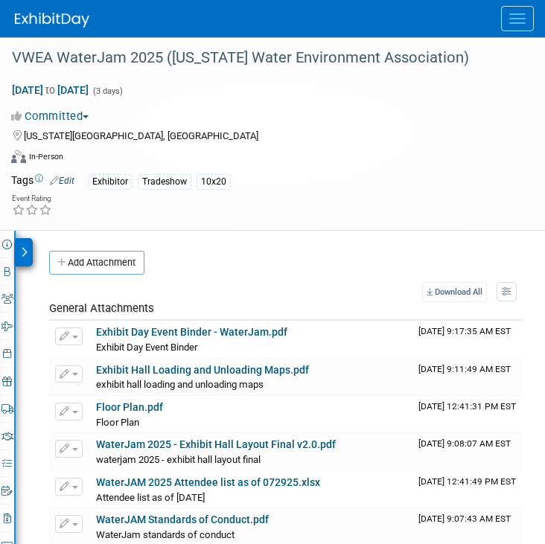
click at [147, 103] on div "Committed Committed Considering Not Going" at bounding box center [263, 113] width 526 height 21
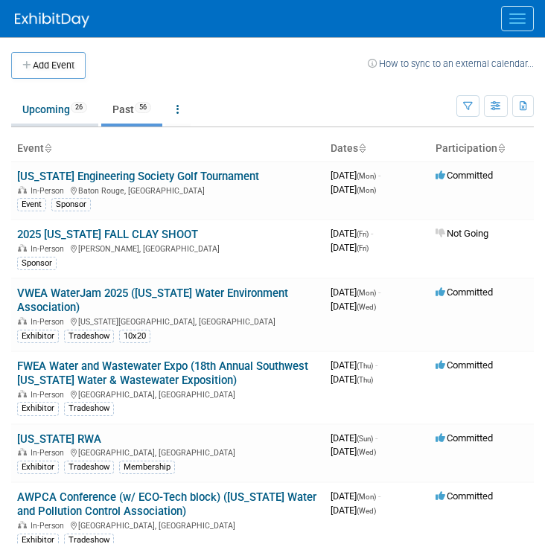
click at [77, 104] on span "26" at bounding box center [79, 107] width 16 height 11
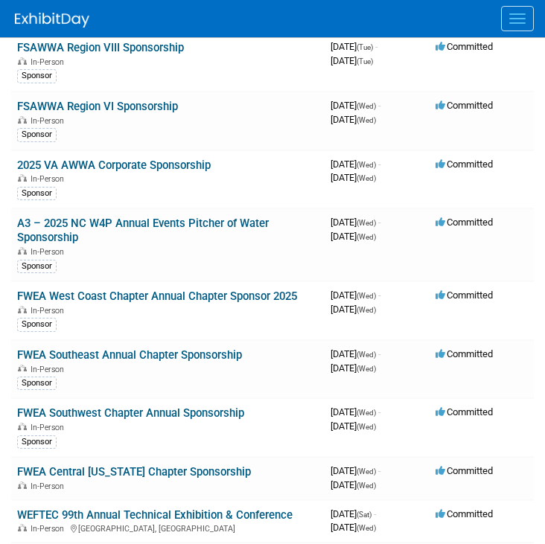
scroll to position [893, 0]
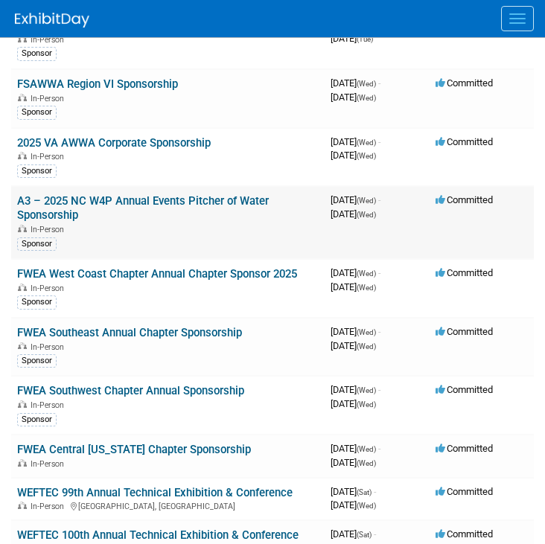
click at [132, 194] on link "A3 – 2025 NC W4P Annual Events Pitcher of Water Sponsorship" at bounding box center [143, 208] width 252 height 28
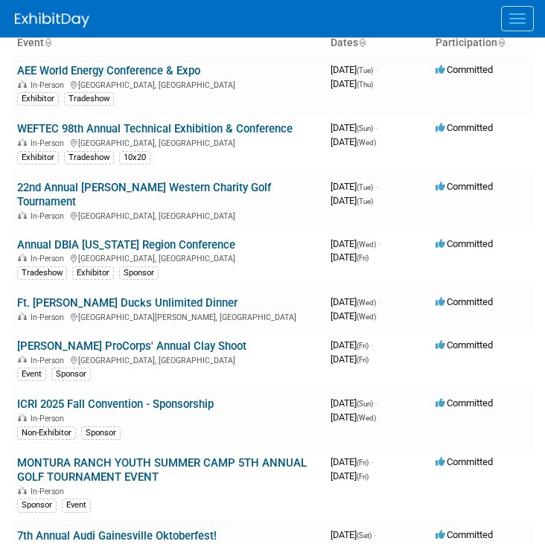
scroll to position [0, 0]
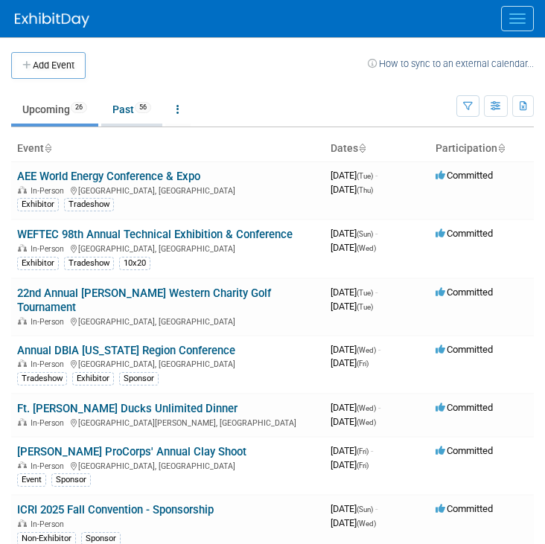
click at [136, 116] on link "Past 56" at bounding box center [131, 109] width 61 height 28
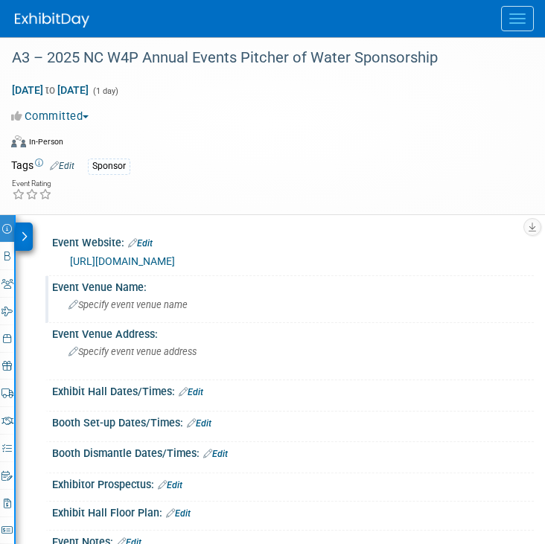
click at [127, 276] on div "Event Venue Name:" at bounding box center [293, 285] width 482 height 19
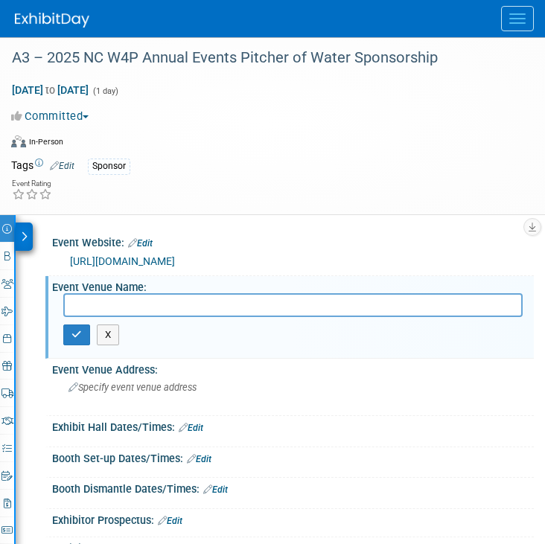
click at [216, 192] on div "Event Rating" at bounding box center [263, 191] width 526 height 26
click at [27, 230] on div at bounding box center [24, 237] width 17 height 28
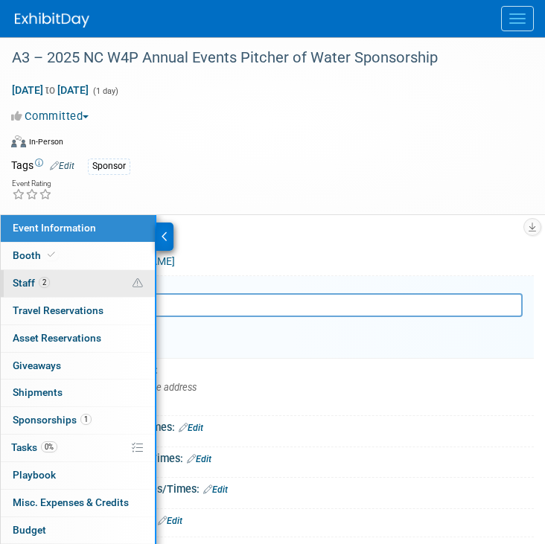
click at [39, 282] on span "2" at bounding box center [44, 282] width 11 height 11
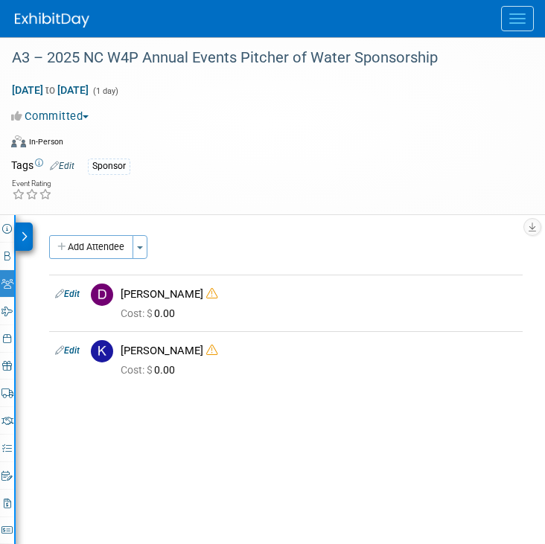
click at [22, 232] on icon at bounding box center [24, 237] width 7 height 10
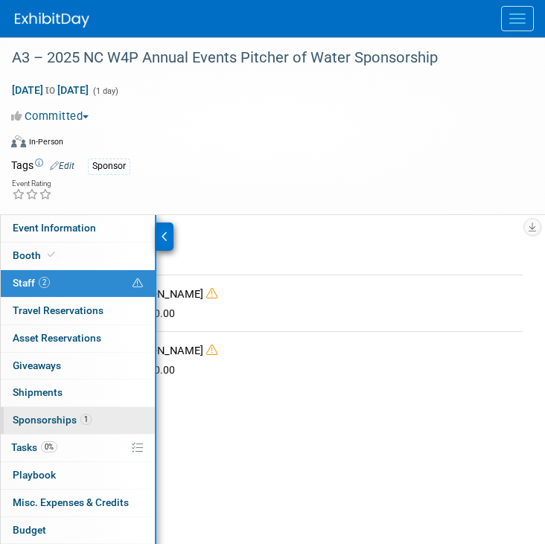
click at [50, 422] on span "Sponsorships 1" at bounding box center [52, 420] width 79 height 12
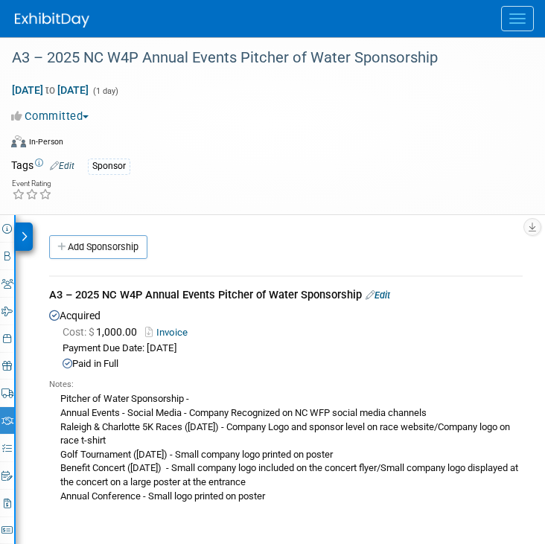
click at [219, 398] on div "Pitcher of Water Sponsorship - Annual Events - Social Media - Company Recognize…" at bounding box center [286, 447] width 474 height 112
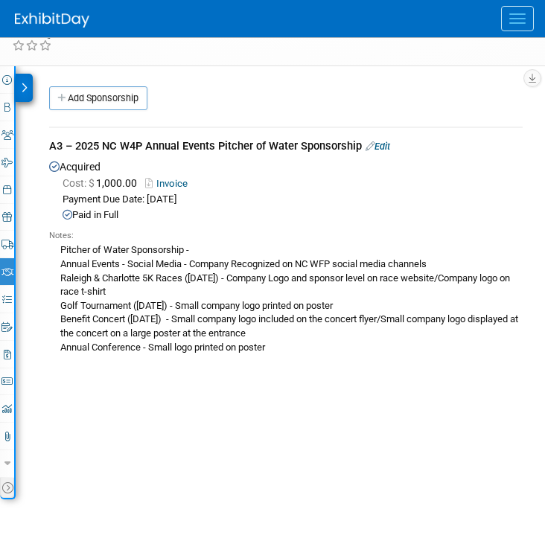
scroll to position [223, 0]
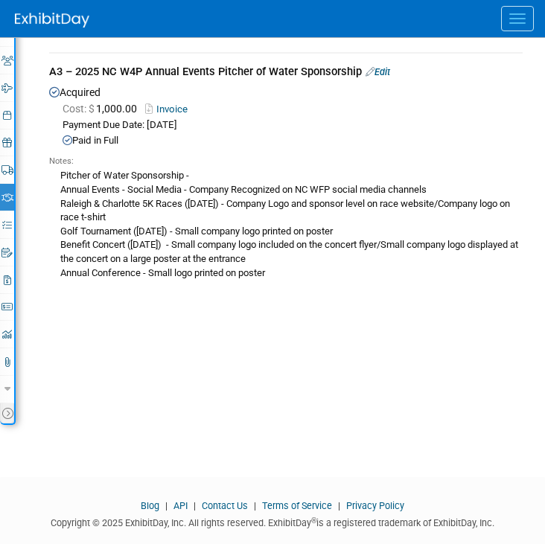
click at [164, 424] on div "A3 – 2025 NC W4P Annual Events Pitcher of Water Sponsorship Dec 31, 2025 to Dec…" at bounding box center [272, 132] width 545 height 637
drag, startPoint x: 55, startPoint y: 186, endPoint x: 282, endPoint y: 278, distance: 244.8
click at [282, 278] on div "Pitcher of Water Sponsorship - Annual Events - Social Media - Company Recognize…" at bounding box center [286, 224] width 474 height 112
copy div "Annual Events - Social Media - Company Recognized on NC WFP social media channe…"
click at [196, 407] on div "Event Information Event Info Booth Booth 2 Staff 2 Staff 0 Travel Reservations …" at bounding box center [272, 206] width 545 height 429
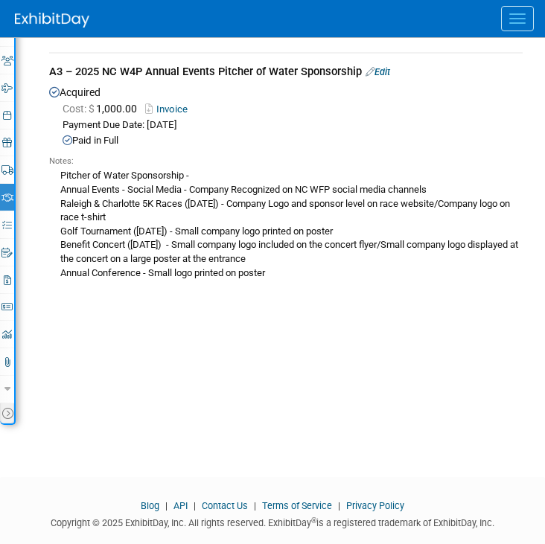
click at [223, 398] on div "Event Information Event Info Booth Booth 2 Staff 2 Staff 0 Travel Reservations …" at bounding box center [272, 206] width 545 height 429
click at [223, 369] on div "Event Information Event Info Booth Booth 2 Staff 2 Staff 0 Travel Reservations …" at bounding box center [272, 206] width 545 height 429
click at [259, 360] on div "Event Information Event Info Booth Booth 2 Staff 2 Staff 0 Travel Reservations …" at bounding box center [272, 206] width 545 height 429
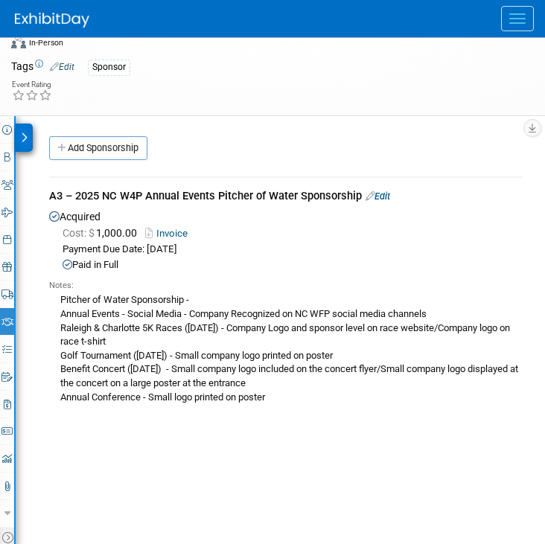
scroll to position [0, 0]
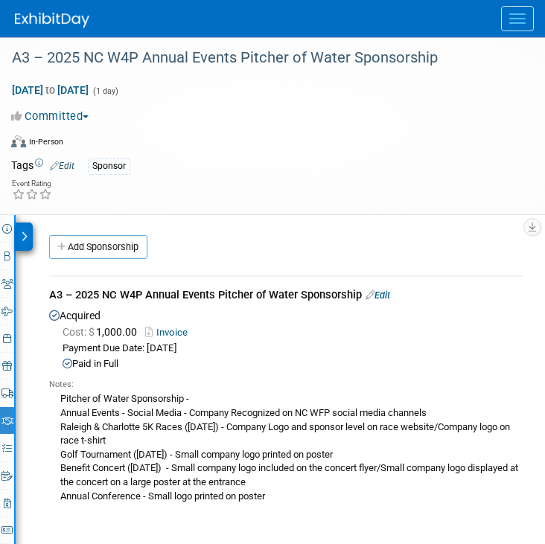
click at [130, 234] on div "Event Website: Edit https://nconewater.org/store/viewproduct.aspx?id=25035579 E…" at bounding box center [275, 225] width 518 height 20
click at [30, 232] on div at bounding box center [24, 237] width 17 height 28
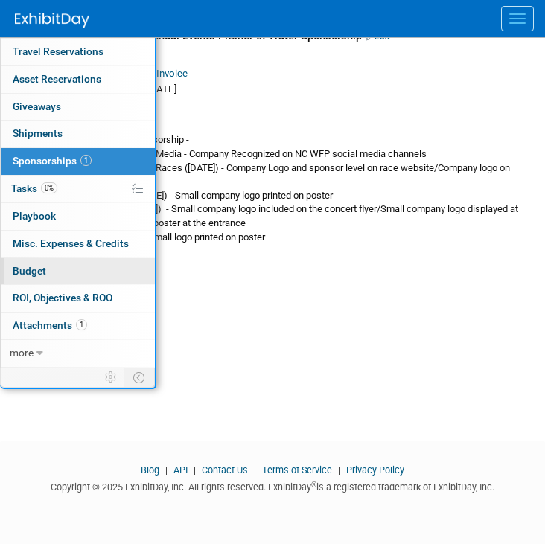
scroll to position [259, 0]
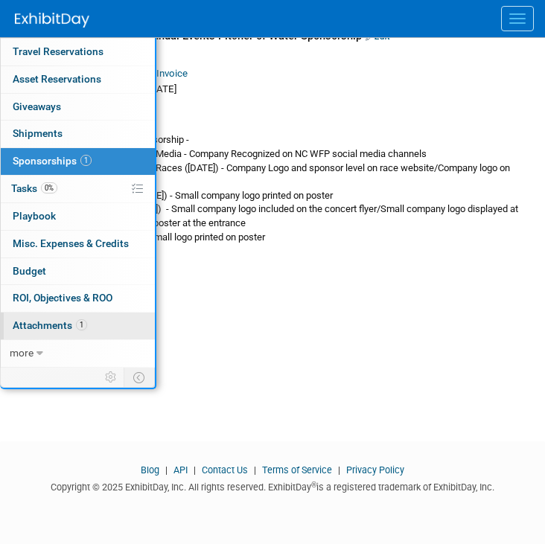
click at [63, 325] on span "Attachments 1" at bounding box center [50, 325] width 74 height 12
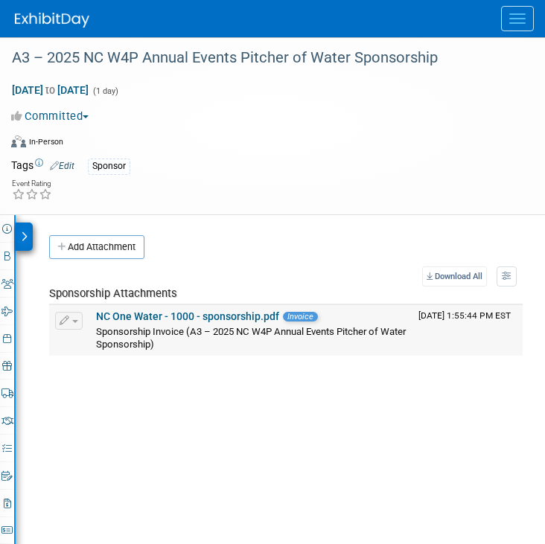
click at [136, 313] on link "NC One Water - 1000 - sponsorship.pdf" at bounding box center [187, 316] width 183 height 12
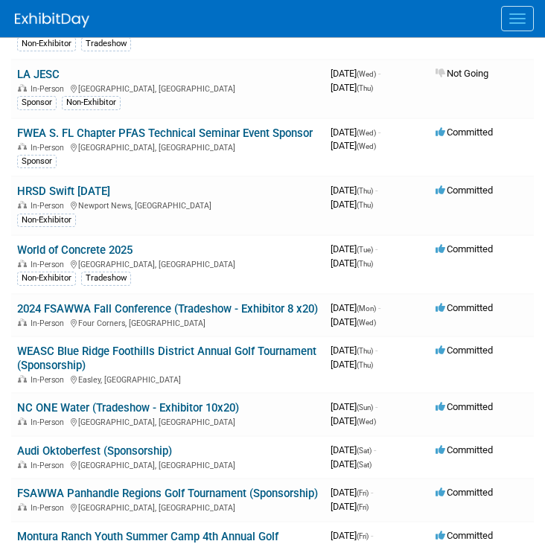
scroll to position [2829, 0]
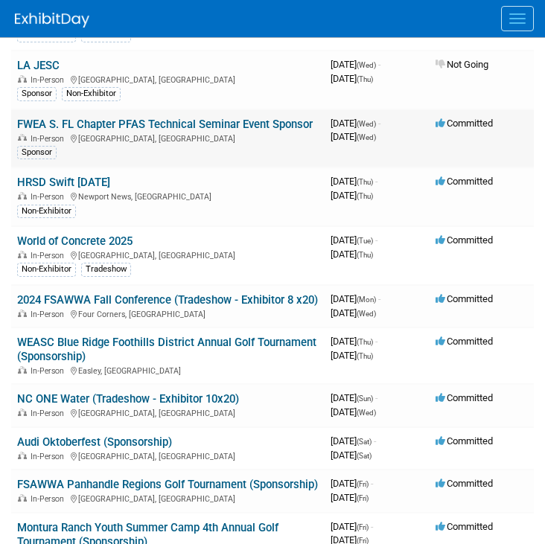
click at [217, 131] on link "FWEA S. FL Chapter PFAS Technical Seminar Event Sponsor" at bounding box center [165, 124] width 296 height 13
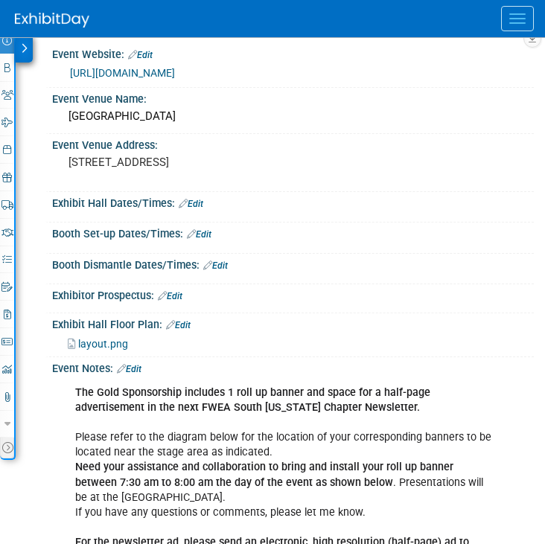
scroll to position [101, 0]
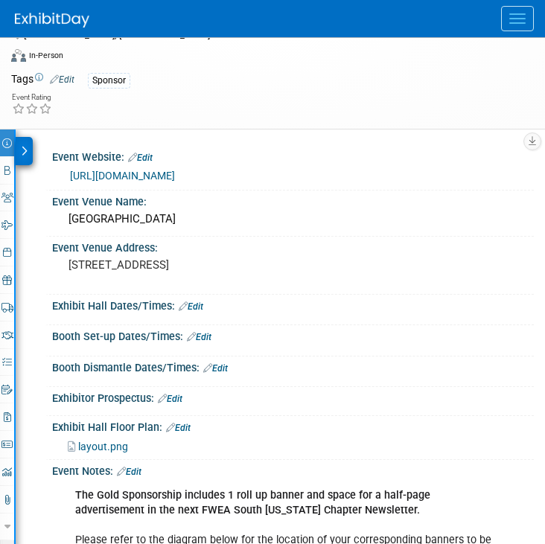
click at [22, 146] on icon at bounding box center [24, 151] width 7 height 10
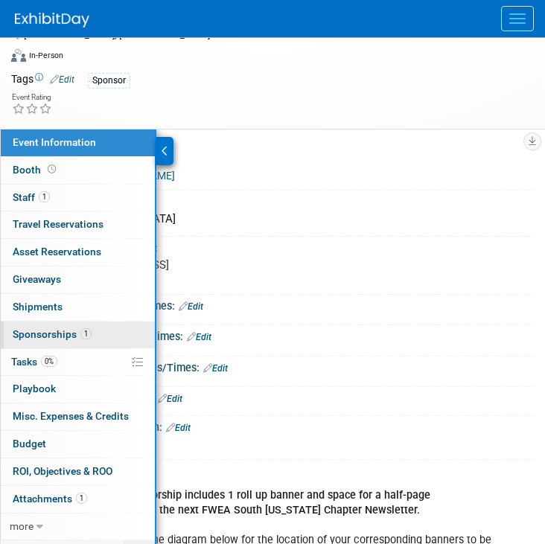
click at [40, 325] on link "1 Sponsorships 1" at bounding box center [78, 335] width 154 height 27
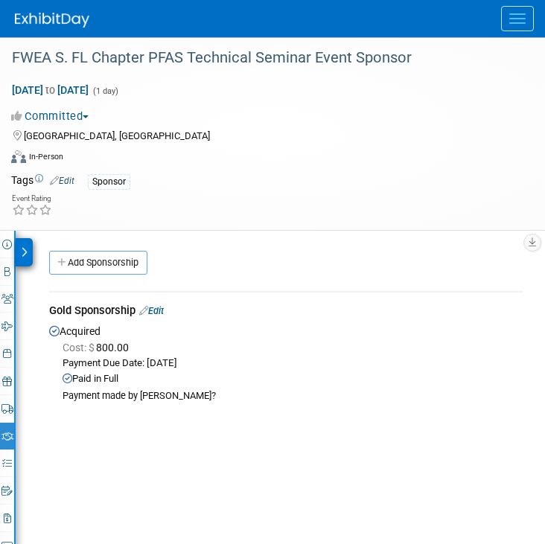
click at [20, 255] on div at bounding box center [24, 252] width 17 height 28
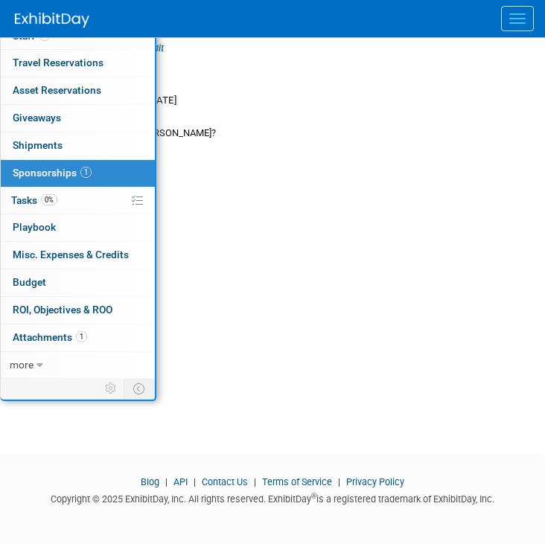
scroll to position [274, 0]
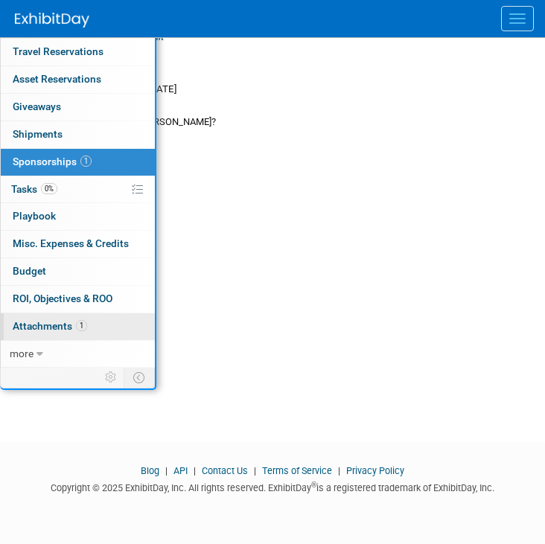
click at [63, 316] on link "1 Attachments 1" at bounding box center [78, 326] width 154 height 27
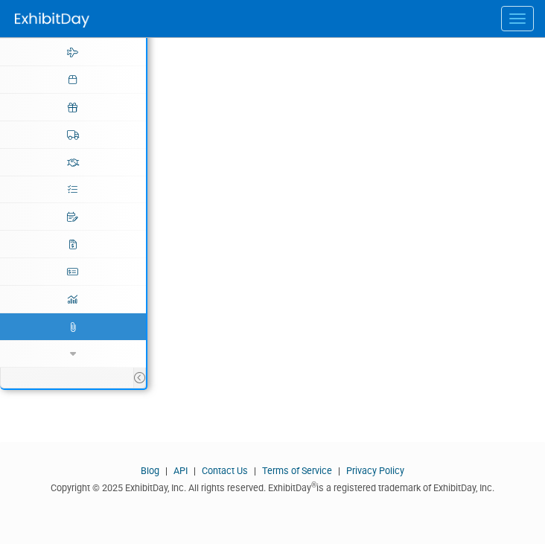
scroll to position [0, 0]
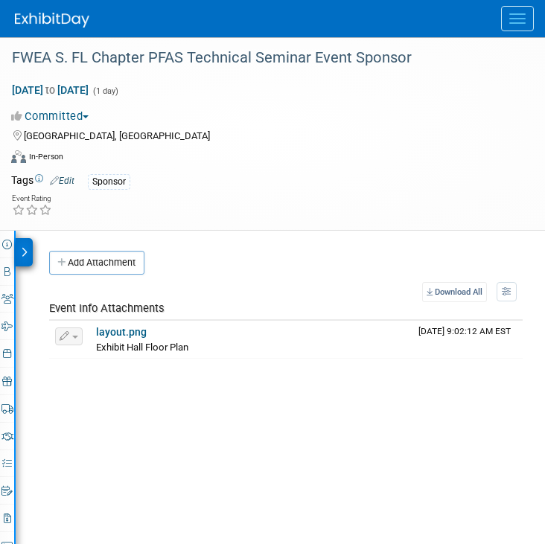
click at [25, 255] on icon at bounding box center [24, 252] width 7 height 10
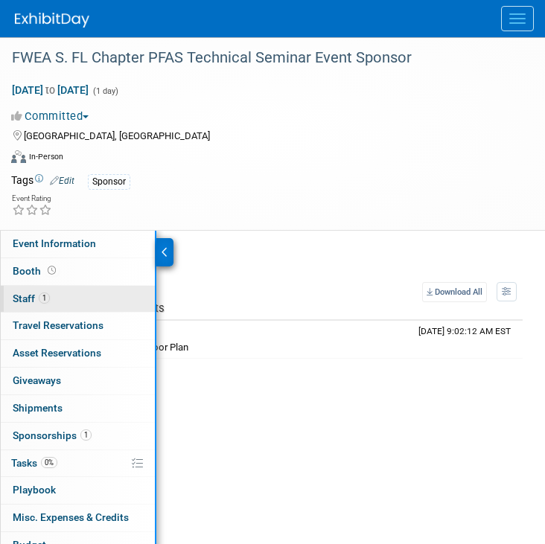
click at [48, 301] on span "Staff 1" at bounding box center [31, 299] width 37 height 12
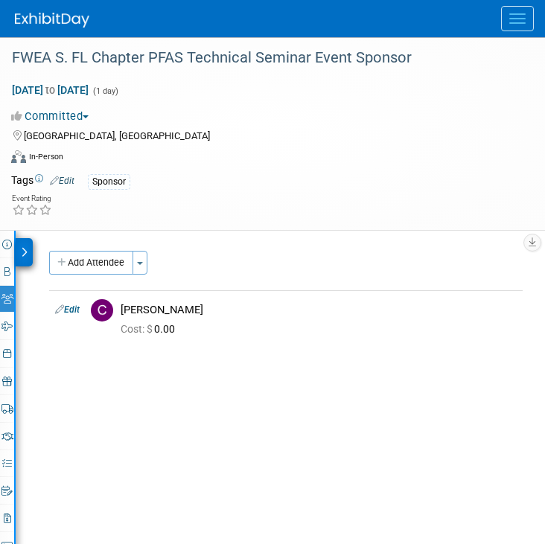
click at [31, 252] on div at bounding box center [24, 252] width 17 height 28
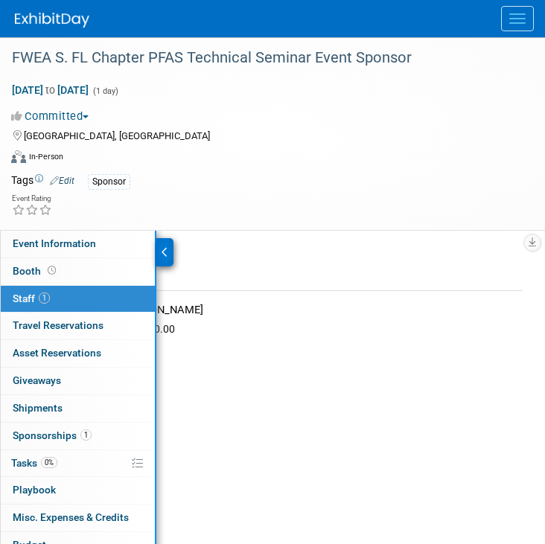
click at [31, 252] on link "Event Information" at bounding box center [78, 244] width 154 height 27
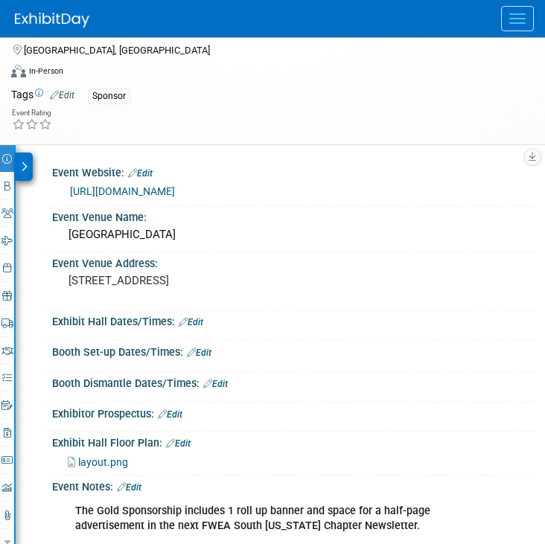
scroll to position [74, 0]
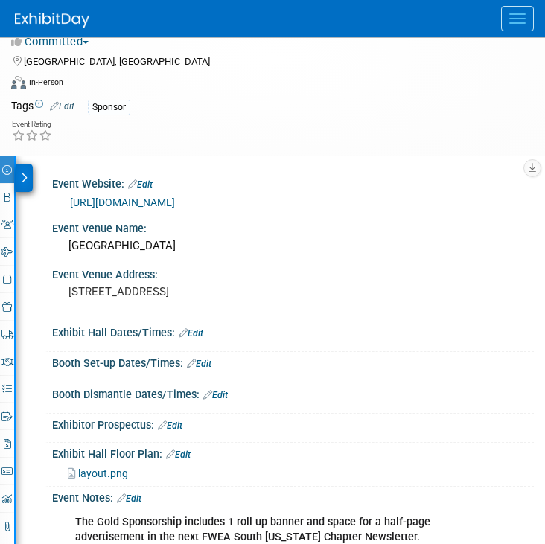
click at [141, 200] on link "[URL][DOMAIN_NAME]" at bounding box center [122, 203] width 105 height 12
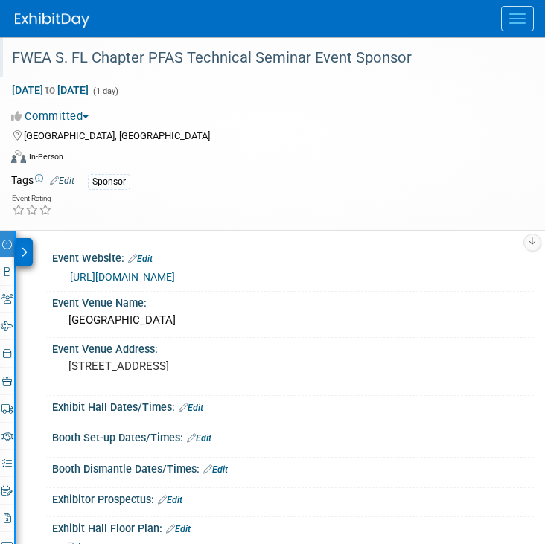
click at [179, 56] on div "FWEA S. FL Chapter PFAS Technical Seminar Event Sponsor" at bounding box center [261, 58] width 508 height 27
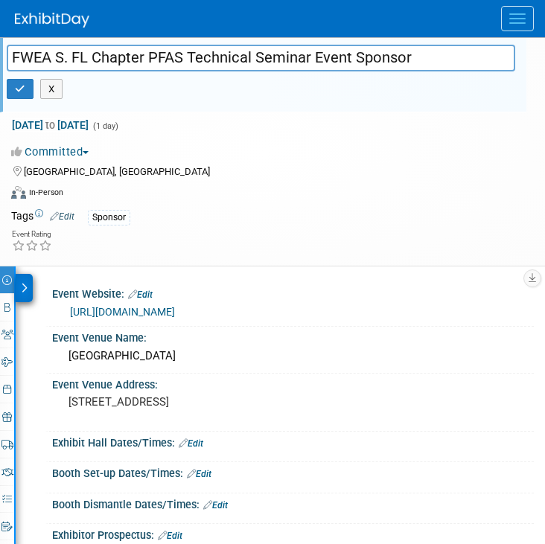
click at [179, 56] on input "FWEA S. FL Chapter PFAS Technical Seminar Event Sponsor" at bounding box center [261, 58] width 508 height 26
